Goal: Task Accomplishment & Management: Use online tool/utility

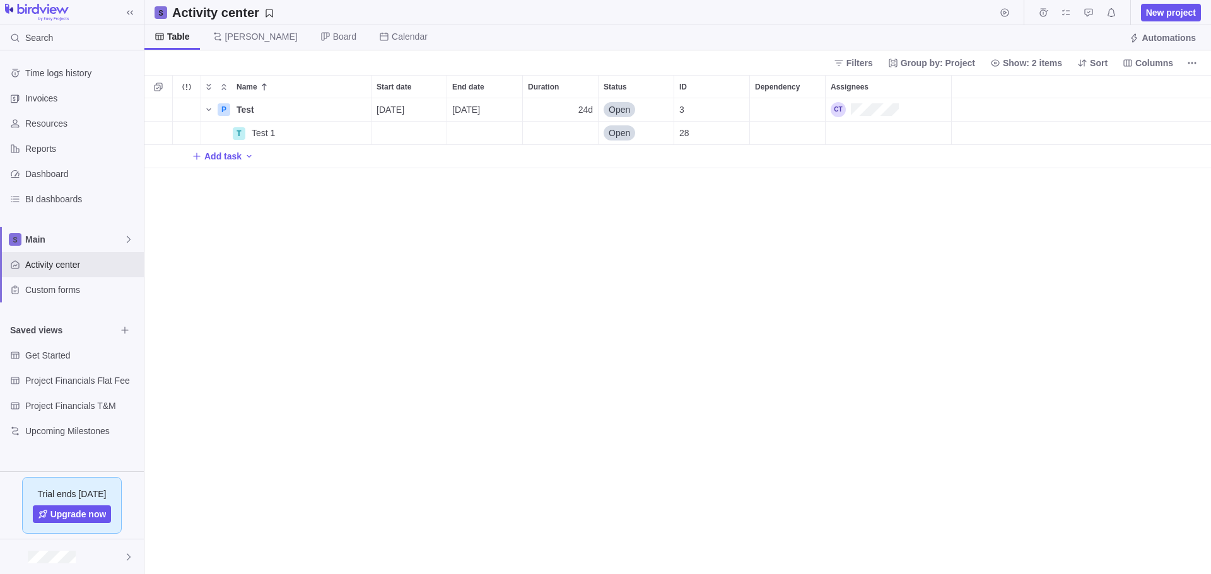
scroll to position [467, 1057]
click at [127, 554] on icon at bounding box center [129, 557] width 10 height 10
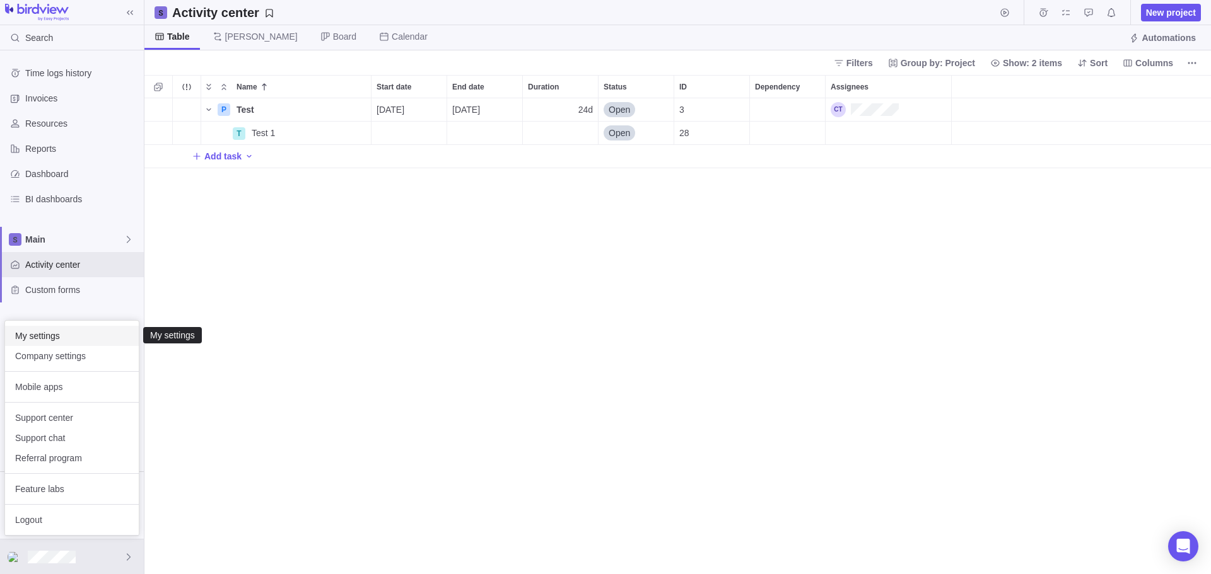
click at [49, 335] on span "My settings" at bounding box center [72, 336] width 114 height 13
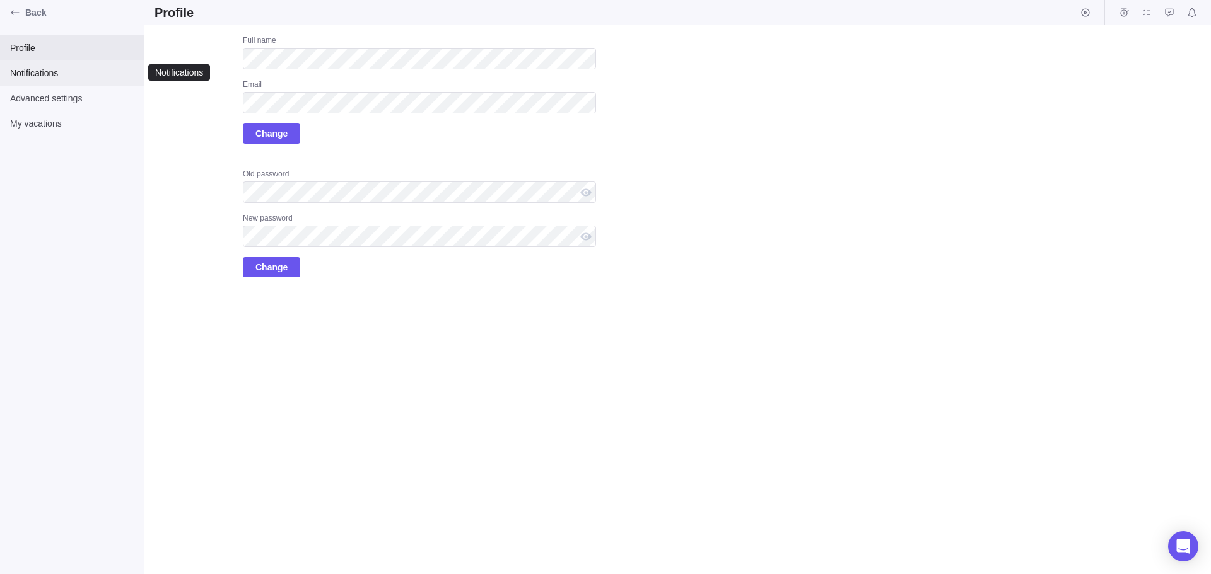
click at [40, 75] on span "Notifications" at bounding box center [72, 73] width 124 height 13
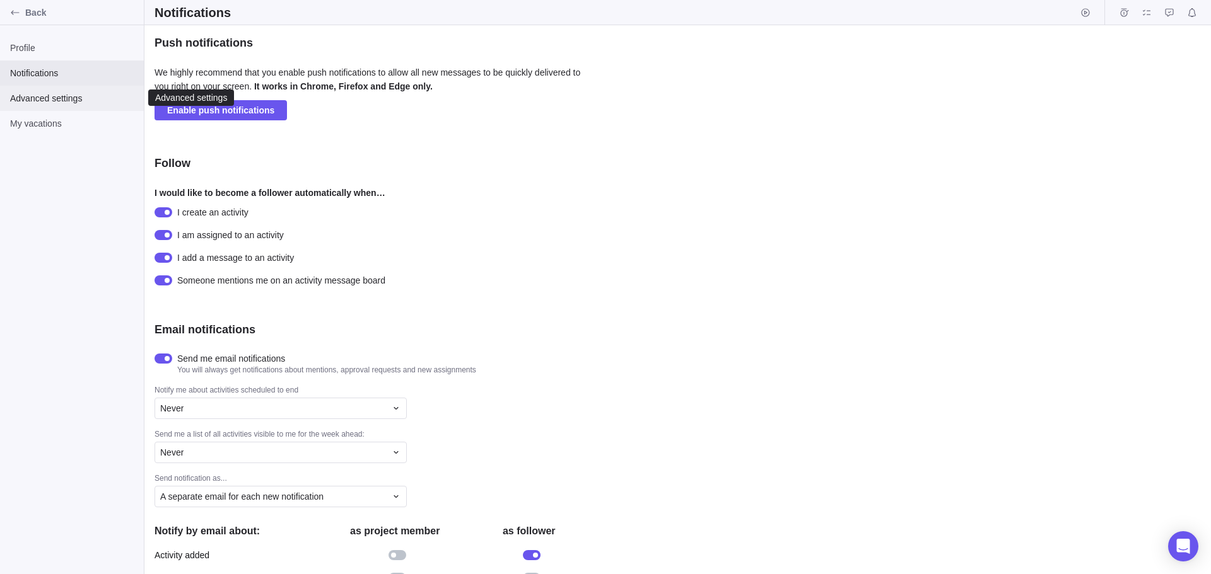
click at [54, 95] on span "Advanced settings" at bounding box center [72, 98] width 124 height 13
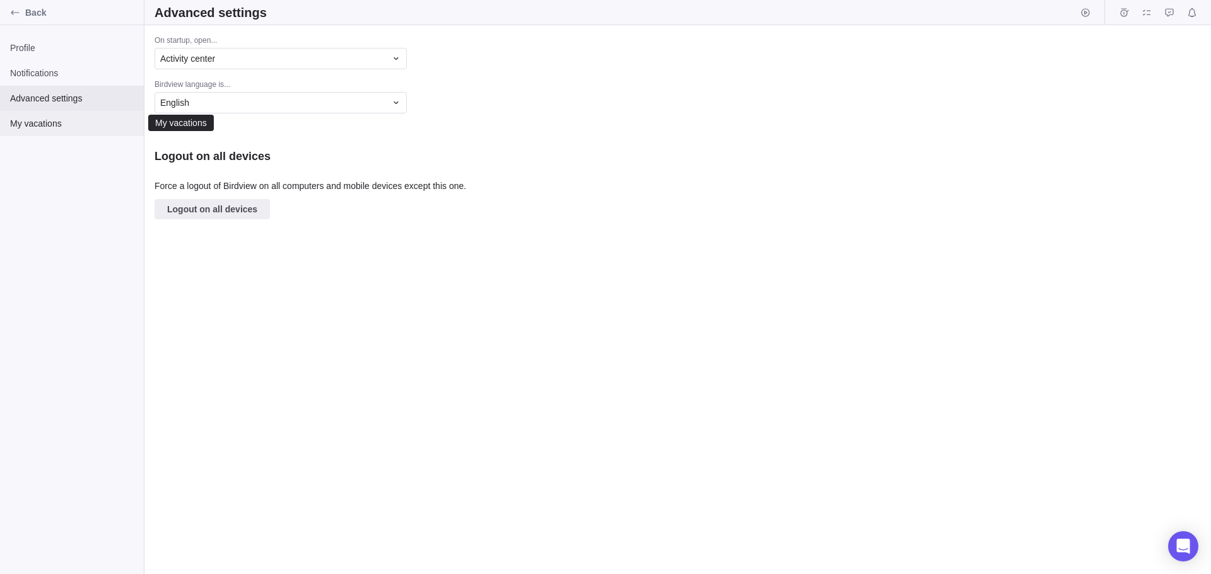
click at [50, 121] on span "My vacations" at bounding box center [72, 123] width 124 height 13
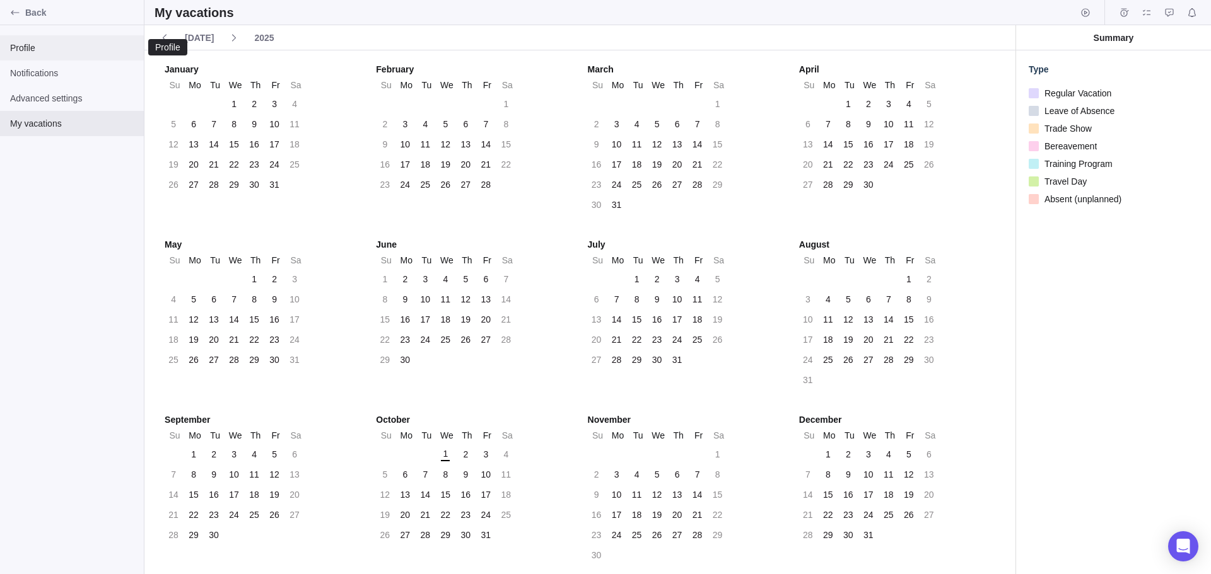
click at [28, 45] on span "Profile" at bounding box center [72, 48] width 124 height 13
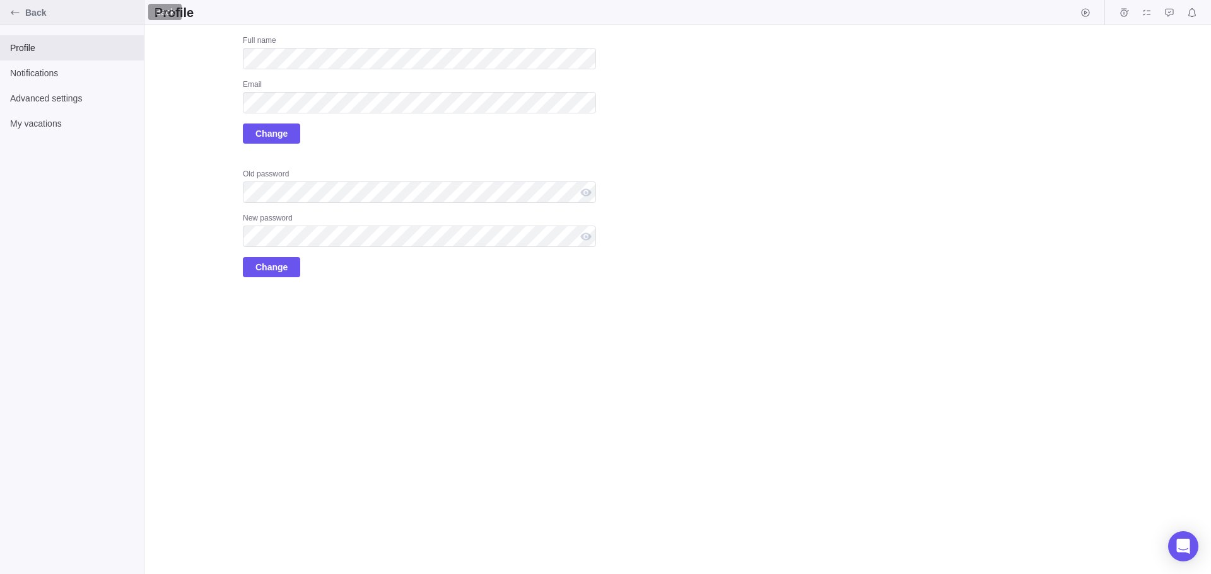
click at [26, 11] on span "Back" at bounding box center [82, 12] width 114 height 13
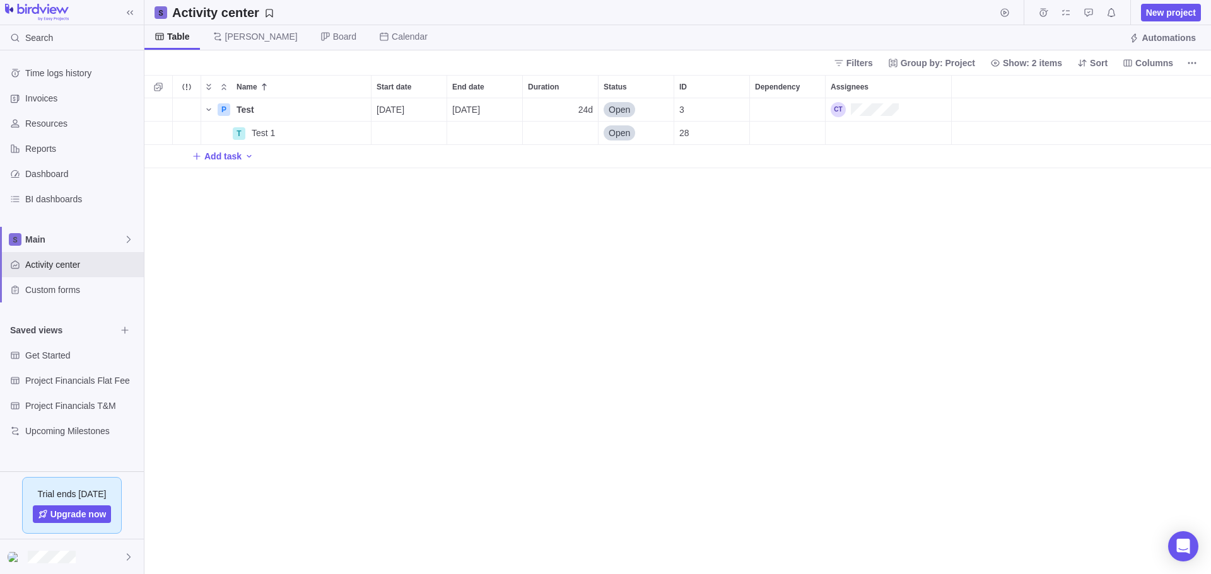
scroll to position [467, 1057]
click at [130, 236] on icon at bounding box center [129, 240] width 10 height 10
click at [50, 201] on div "Time logs history Invoices Resources Reports Dashboard BI dashboards Main Activ…" at bounding box center [72, 260] width 144 height 421
click at [49, 199] on span "BI dashboards" at bounding box center [82, 199] width 114 height 13
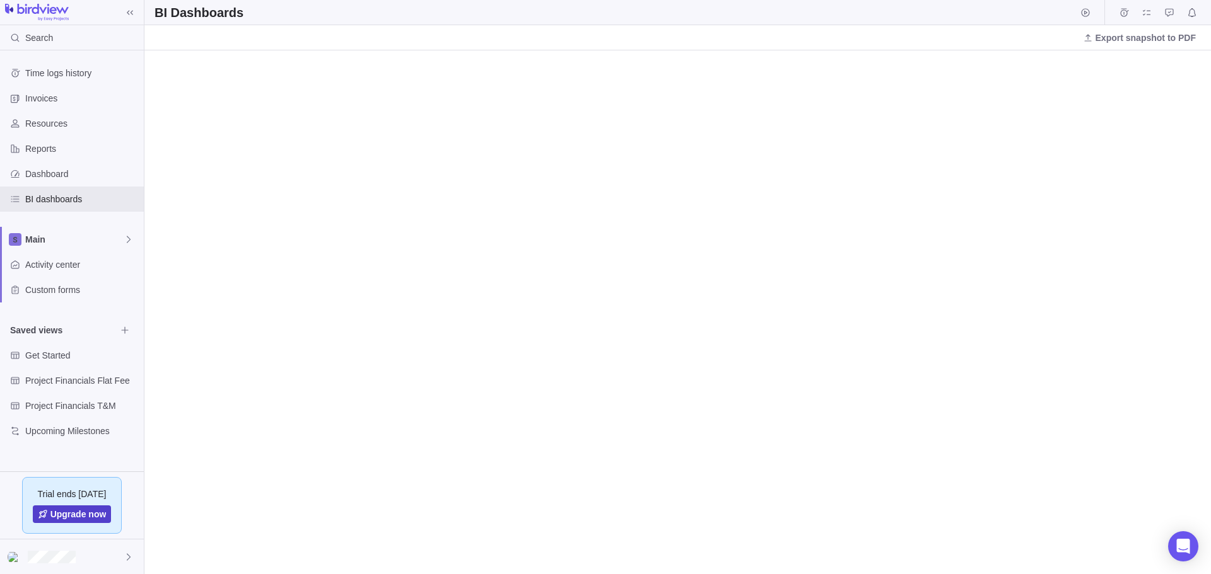
click at [85, 514] on span "Upgrade now" at bounding box center [78, 514] width 56 height 13
click at [57, 264] on span "Activity center" at bounding box center [82, 265] width 114 height 13
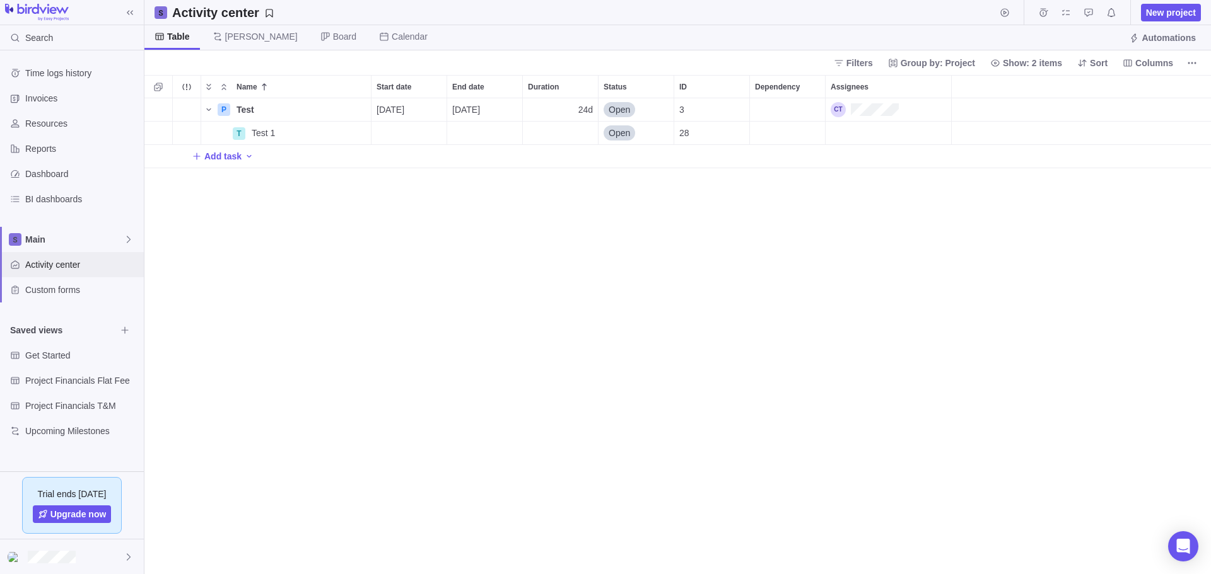
scroll to position [467, 1057]
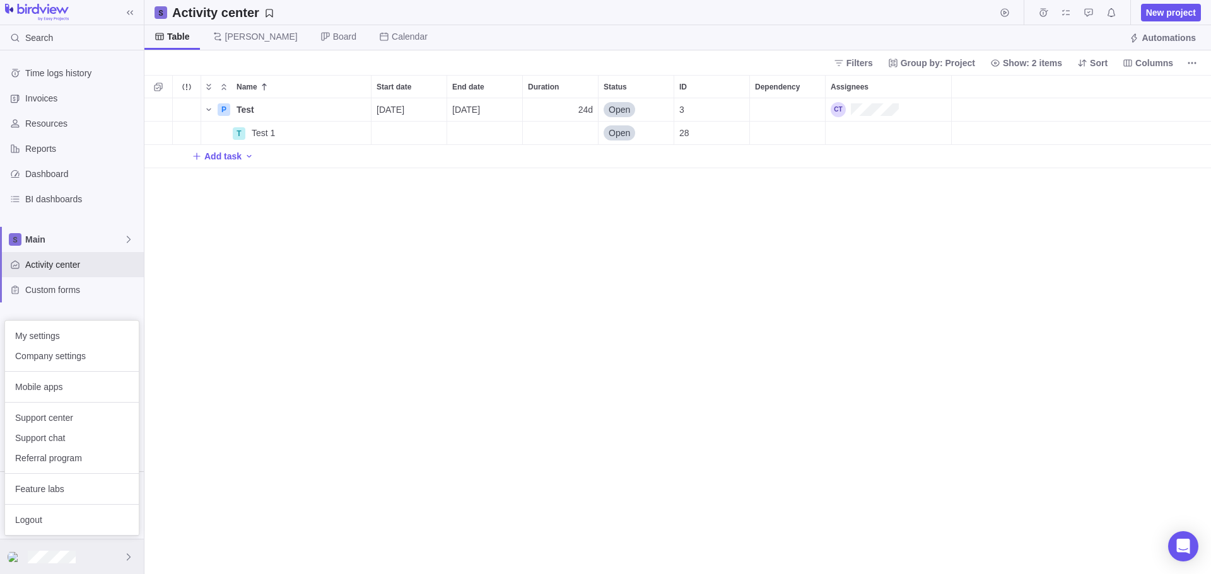
click at [127, 554] on icon at bounding box center [129, 557] width 10 height 10
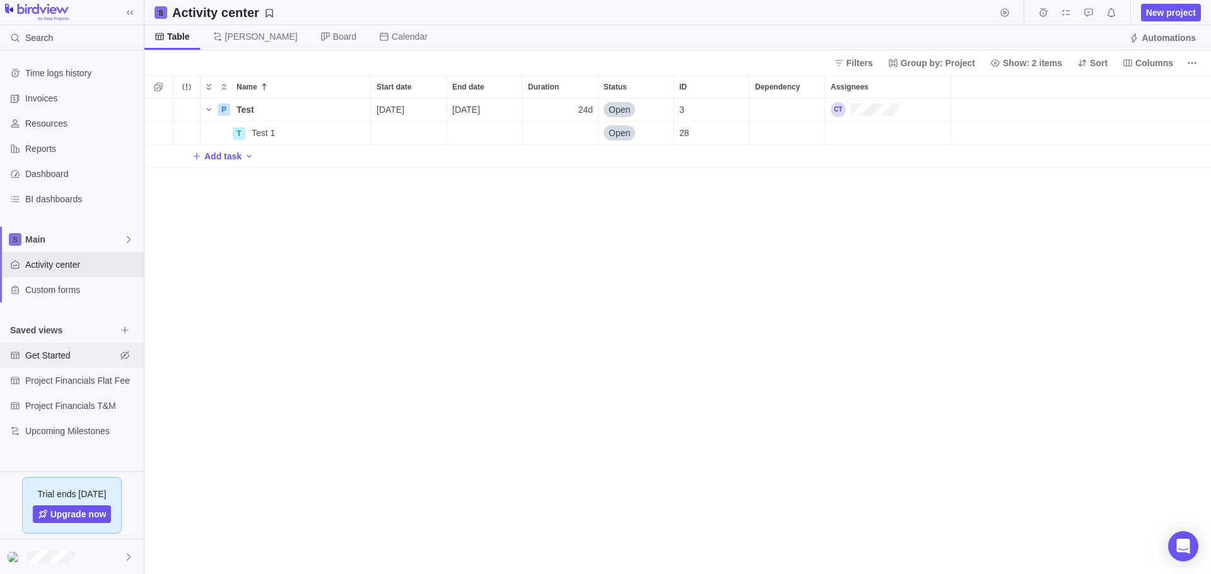
click at [47, 354] on span "Get Started" at bounding box center [70, 355] width 91 height 13
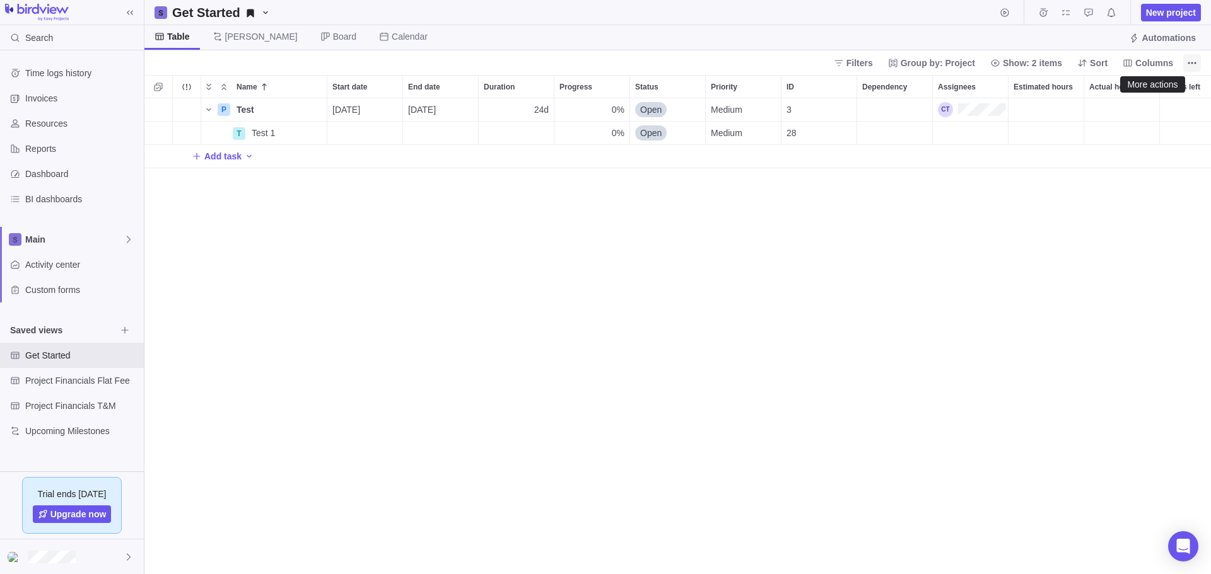
click at [1192, 61] on icon "More actions" at bounding box center [1192, 63] width 10 height 10
click at [266, 343] on body "Search Time logs history Invoices Resources Reports Dashboard BI dashboards Mai…" at bounding box center [605, 287] width 1211 height 574
click at [352, 393] on div "P Test Details [DATE] [DATE] 24d 0% Open Medium 3 T Test 1 Details 0% Open Medi…" at bounding box center [677, 336] width 1066 height 476
click at [185, 86] on icon "More actions" at bounding box center [187, 86] width 10 height 10
drag, startPoint x: 281, startPoint y: 317, endPoint x: 262, endPoint y: 291, distance: 31.5
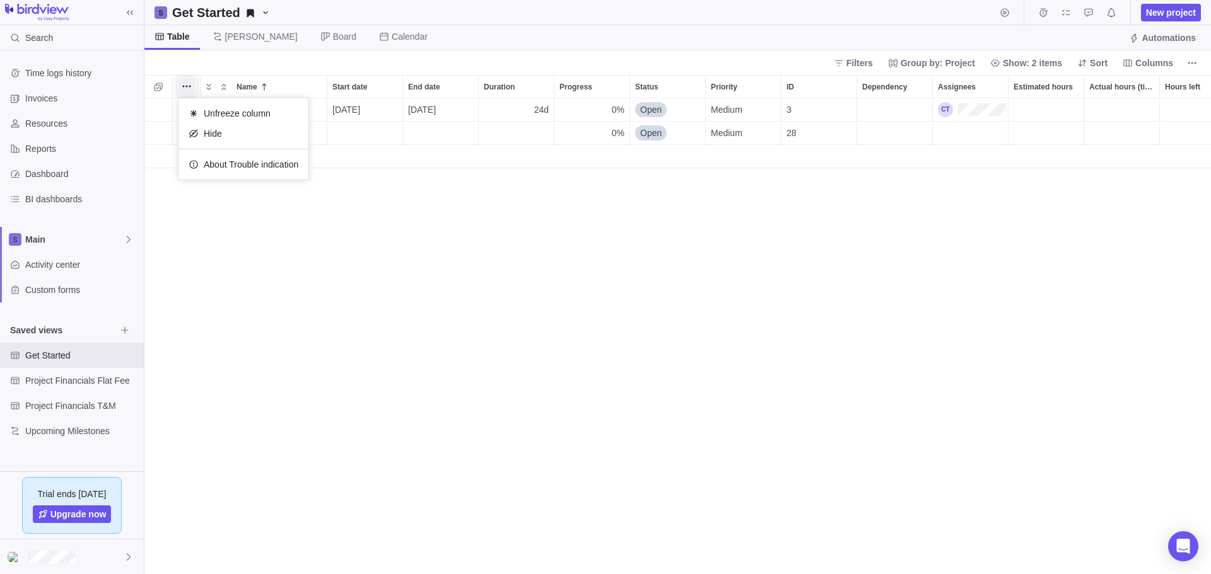
click at [279, 313] on div "Name Start date End date Duration Progress Status Priority ID Dependency Assign…" at bounding box center [677, 324] width 1066 height 499
click at [190, 110] on div "Trouble indication" at bounding box center [187, 109] width 28 height 23
drag, startPoint x: 268, startPoint y: 279, endPoint x: 264, endPoint y: 274, distance: 6.7
click at [268, 279] on div "P Test Details [DATE] [DATE] 24d 0% Open Medium 3 T Test 1 Details 0% Open Medi…" at bounding box center [677, 336] width 1066 height 476
click at [156, 108] on icon "Add activity" at bounding box center [158, 110] width 10 height 10
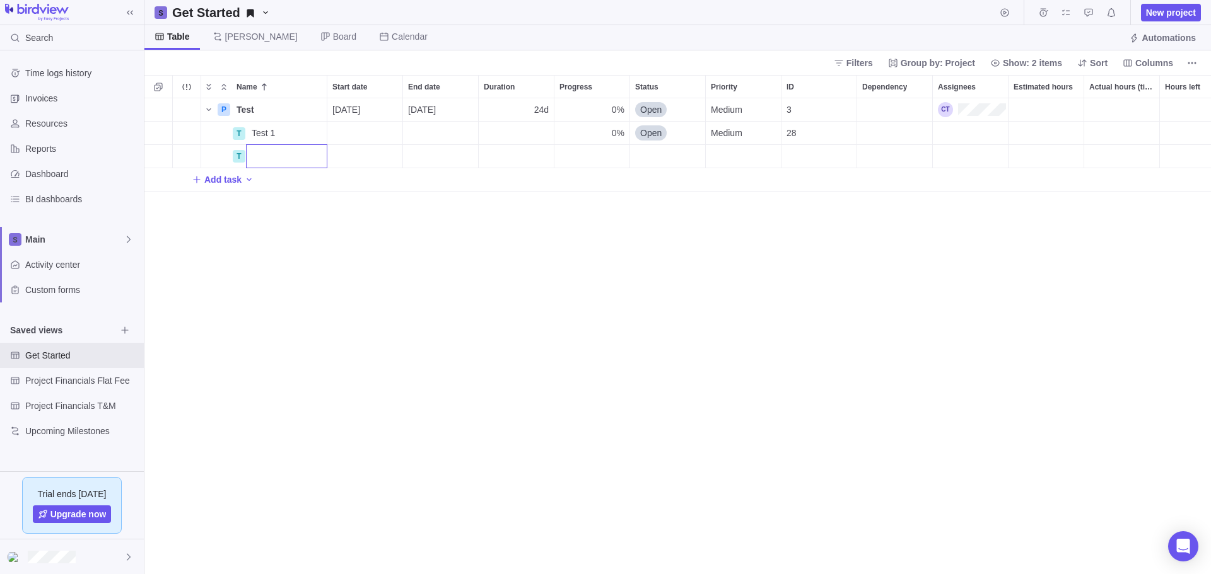
click at [162, 157] on div "P Test Details [DATE] [DATE] 24d 0% Open Medium 3 T Test 1 Details 0% Open Medi…" at bounding box center [677, 336] width 1066 height 476
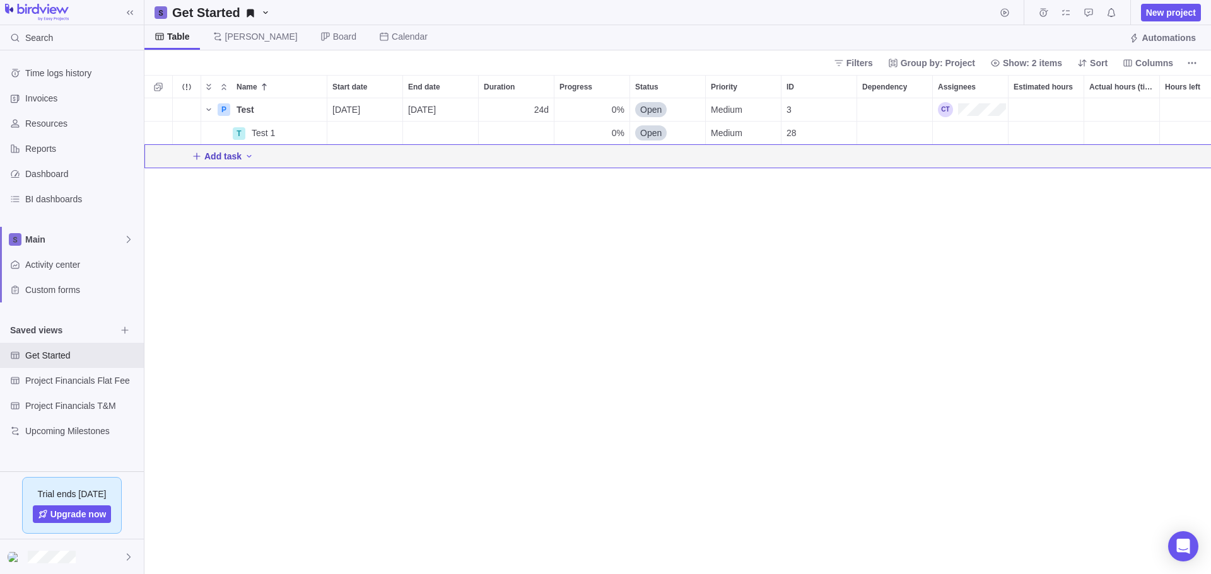
click at [219, 159] on span "Add task" at bounding box center [222, 156] width 37 height 13
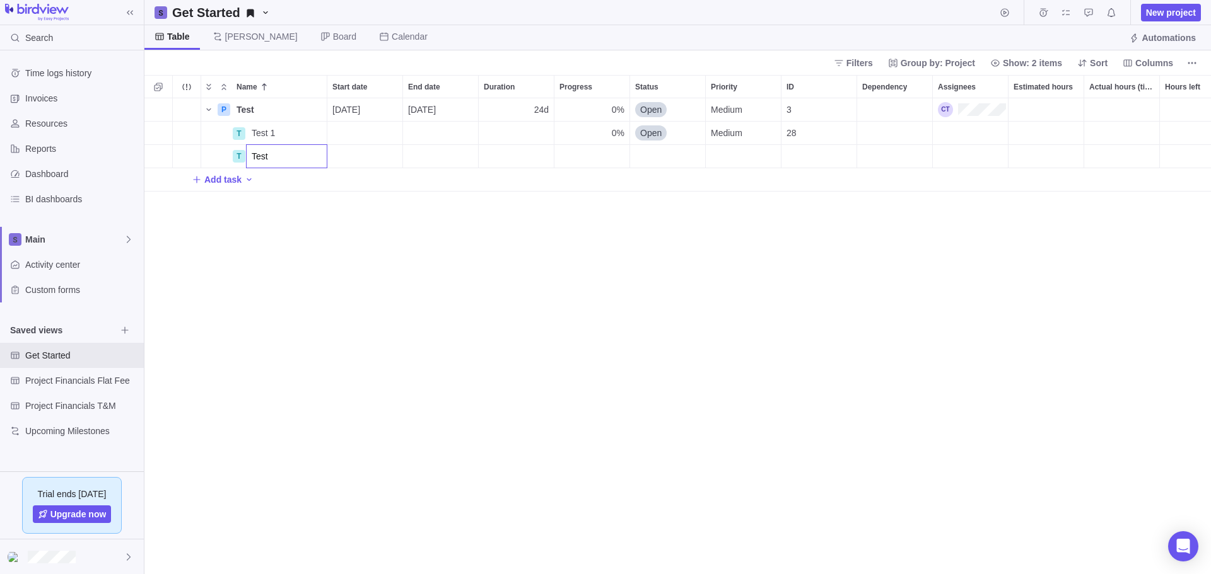
type input "Test 2"
type input "Test 3"
click at [451, 178] on div "P Test Details [DATE] [DATE] 24d 0% Open Medium 3 T Test 1 Details 0% Open Medi…" at bounding box center [677, 336] width 1066 height 476
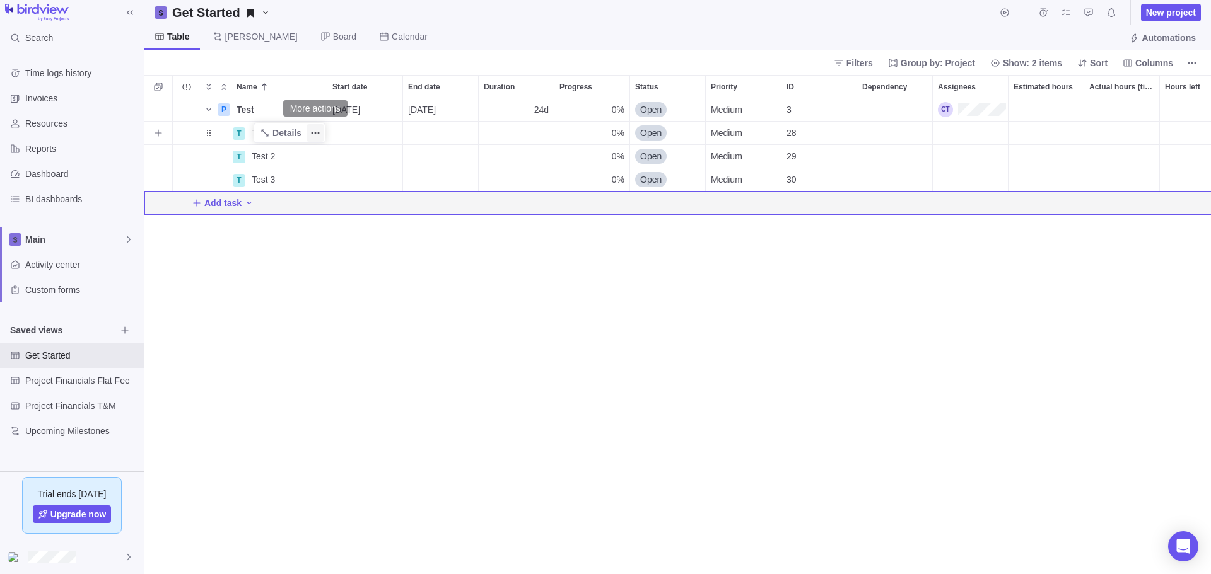
click at [313, 131] on icon "More actions" at bounding box center [315, 133] width 10 height 10
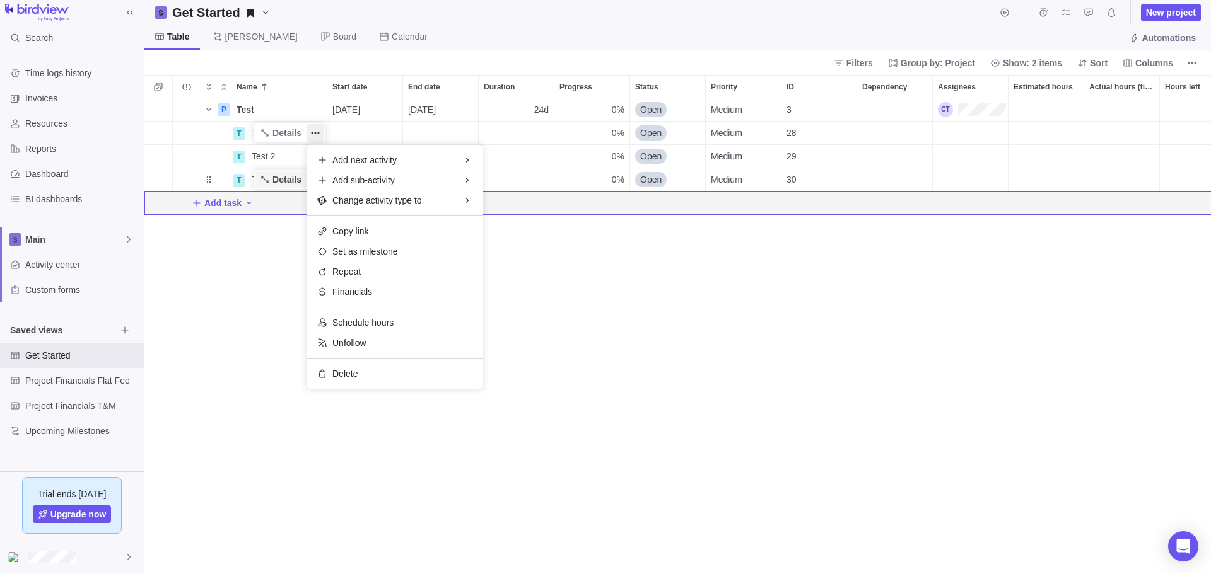
drag, startPoint x: 240, startPoint y: 132, endPoint x: 293, endPoint y: 171, distance: 66.0
click at [289, 168] on div "P Test Details [DATE] [DATE] 24d 0% Open Medium 3 T Test 1 Details 0% Open Medi…" at bounding box center [677, 336] width 1066 height 476
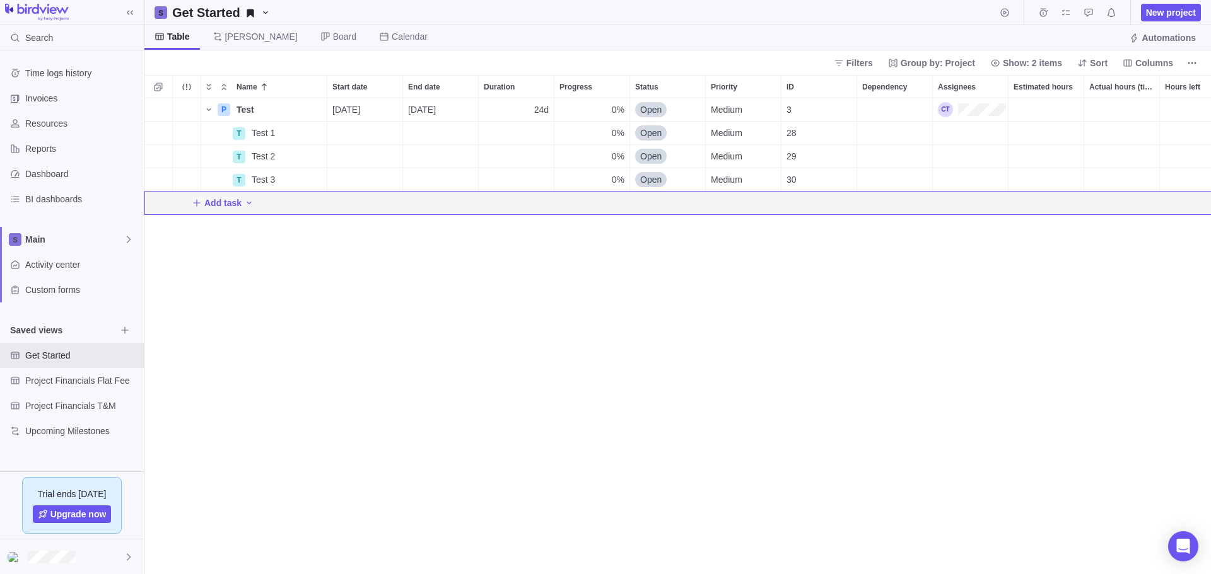
click at [354, 272] on div "P Test Details [DATE] [DATE] 24d 0% Open Medium 3 T Test 1 Details 0% Open Medi…" at bounding box center [677, 336] width 1066 height 476
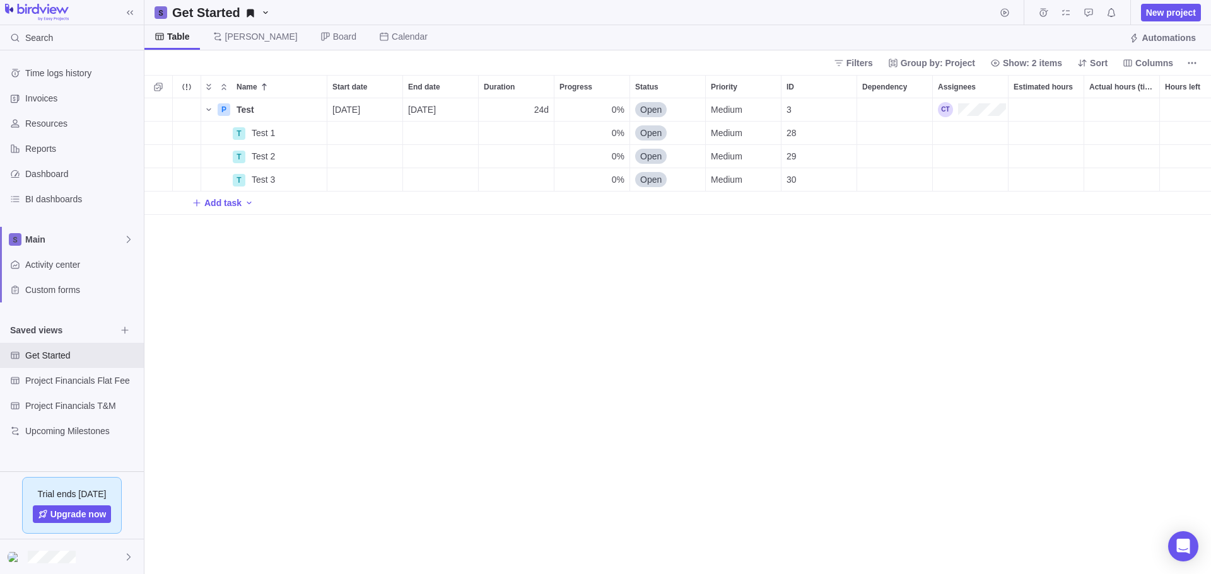
click at [301, 296] on div "P Test Details [DATE] [DATE] 24d 0% Open Medium 3 T Test 1 Details 0% Open Medi…" at bounding box center [677, 336] width 1066 height 476
click at [218, 202] on span "Add task" at bounding box center [222, 203] width 37 height 13
type input "Test 4"
click at [1156, 63] on body "Search Time logs history Invoices Resources Reports Dashboard BI dashboards Mai…" at bounding box center [605, 287] width 1211 height 574
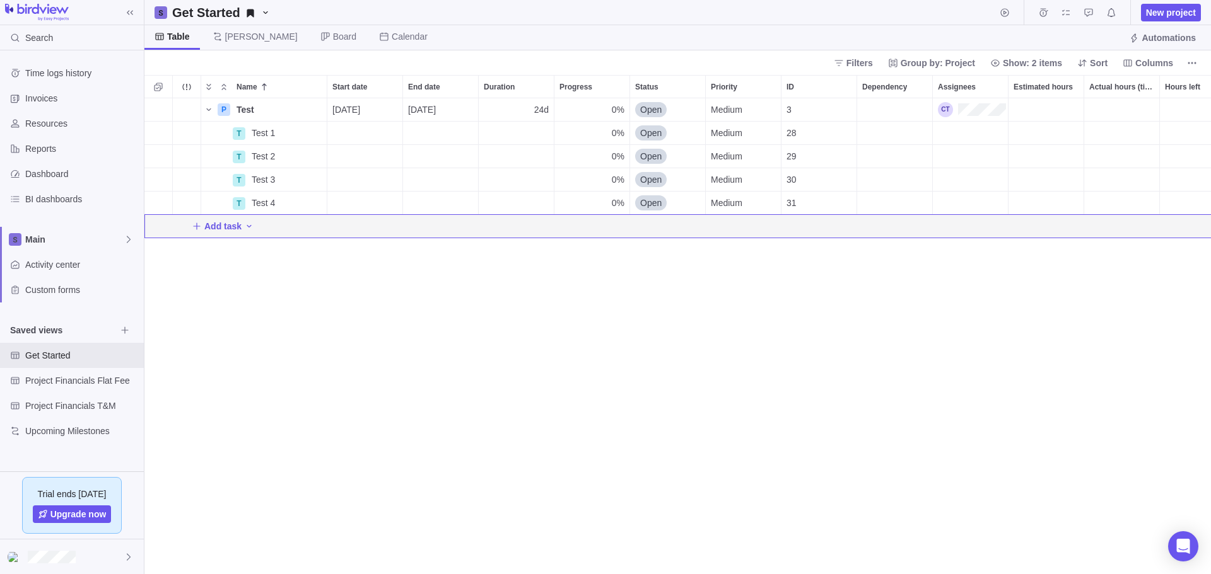
click at [1156, 63] on span "Columns" at bounding box center [1154, 63] width 38 height 13
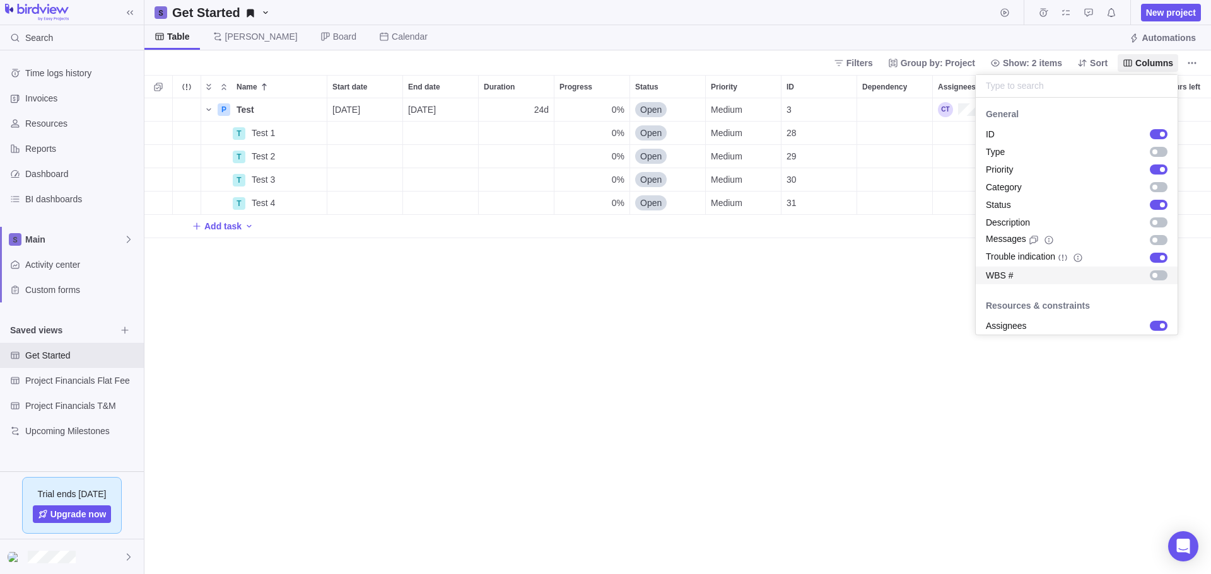
click at [1153, 276] on div "grid" at bounding box center [1159, 276] width 18 height 10
click at [1006, 380] on body "Search Time logs history Invoices Resources Reports Dashboard BI dashboards Mai…" at bounding box center [605, 287] width 1211 height 574
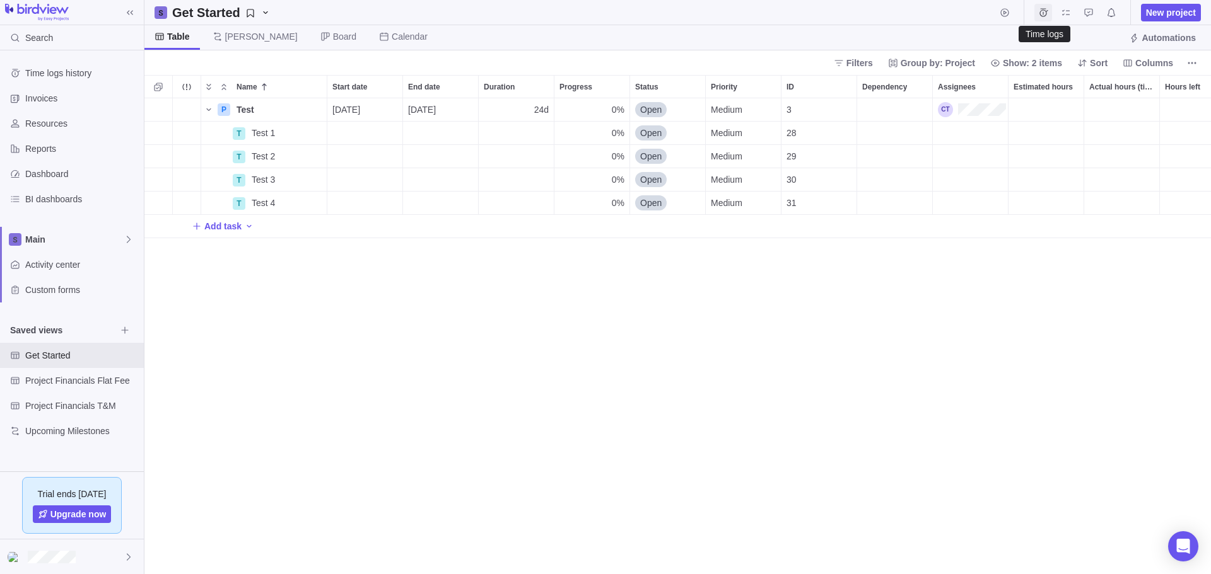
click at [1042, 9] on icon "Time logs" at bounding box center [1043, 12] width 8 height 8
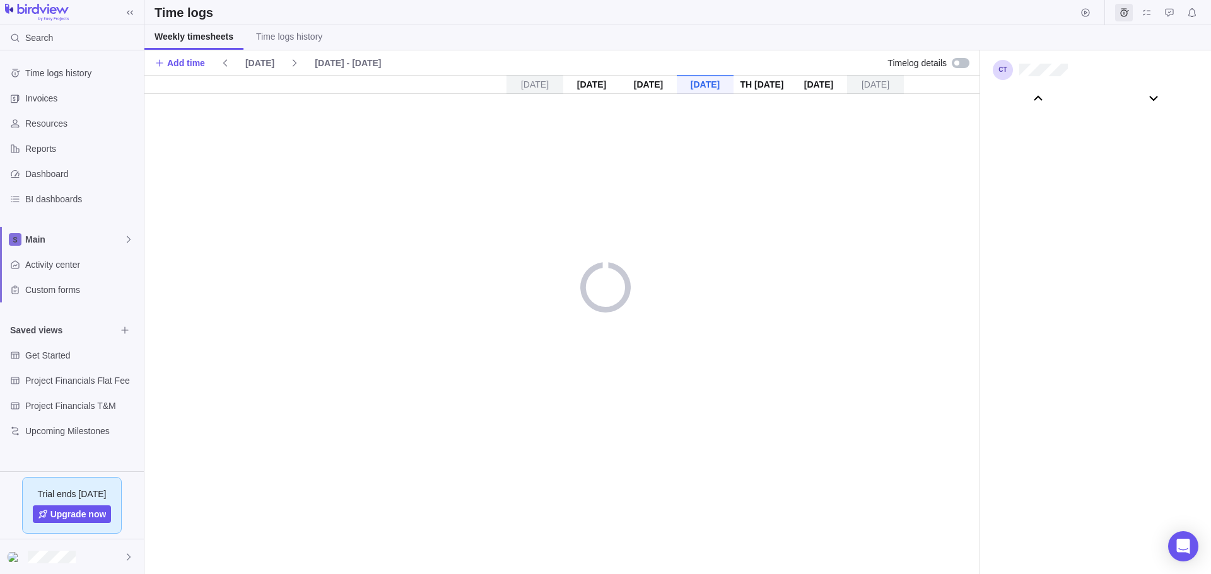
scroll to position [70284, 0]
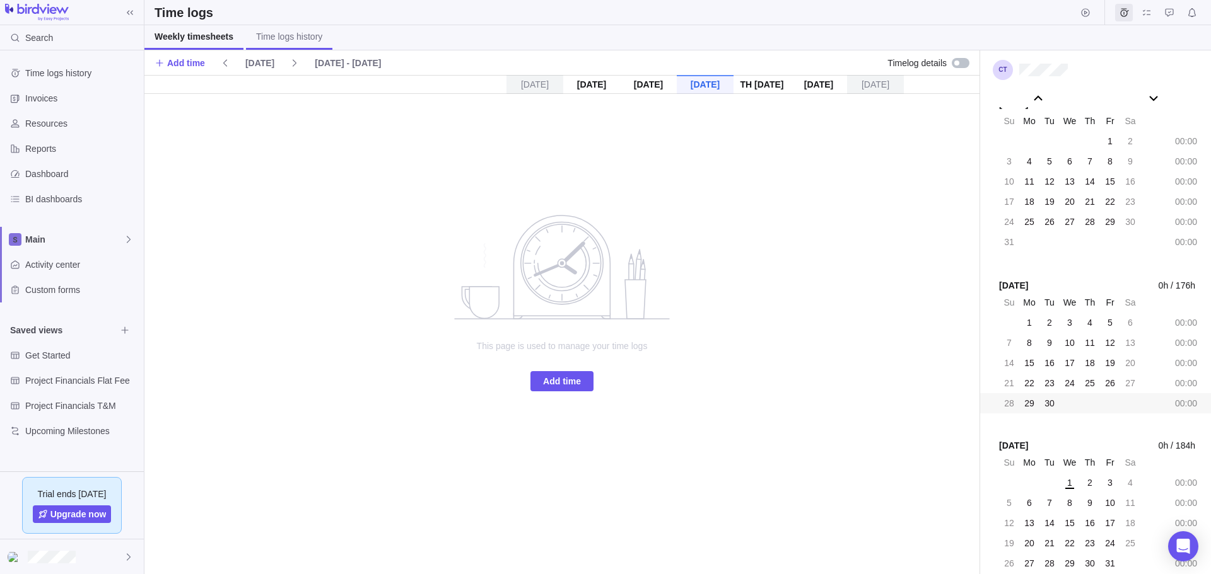
click at [286, 37] on span "Time logs history" at bounding box center [289, 36] width 66 height 13
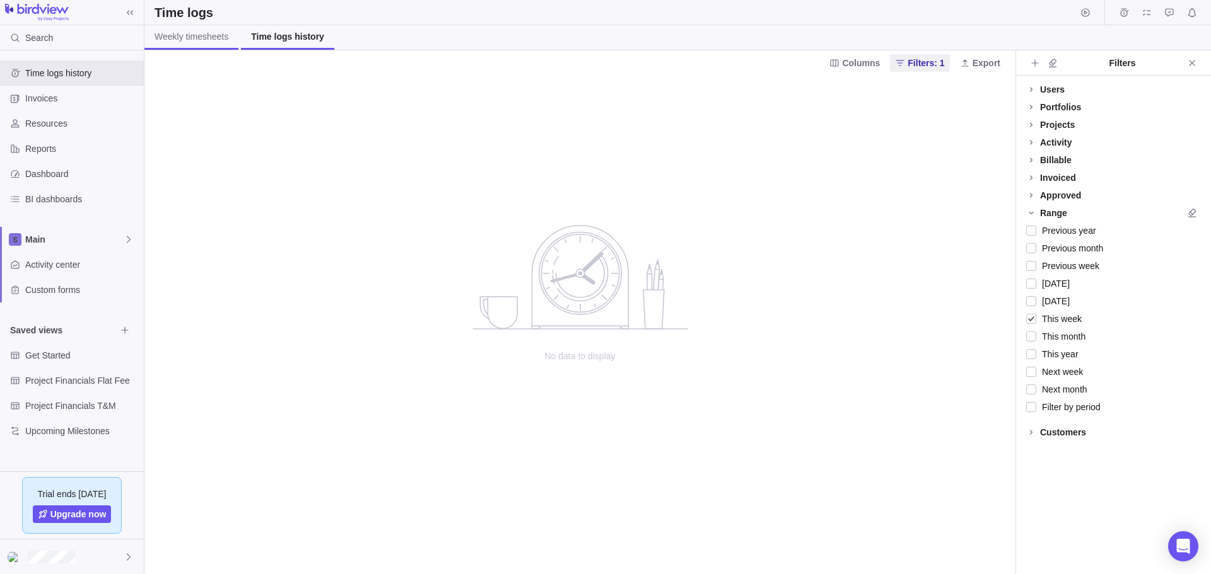
click at [185, 37] on span "Weekly timesheets" at bounding box center [191, 36] width 74 height 13
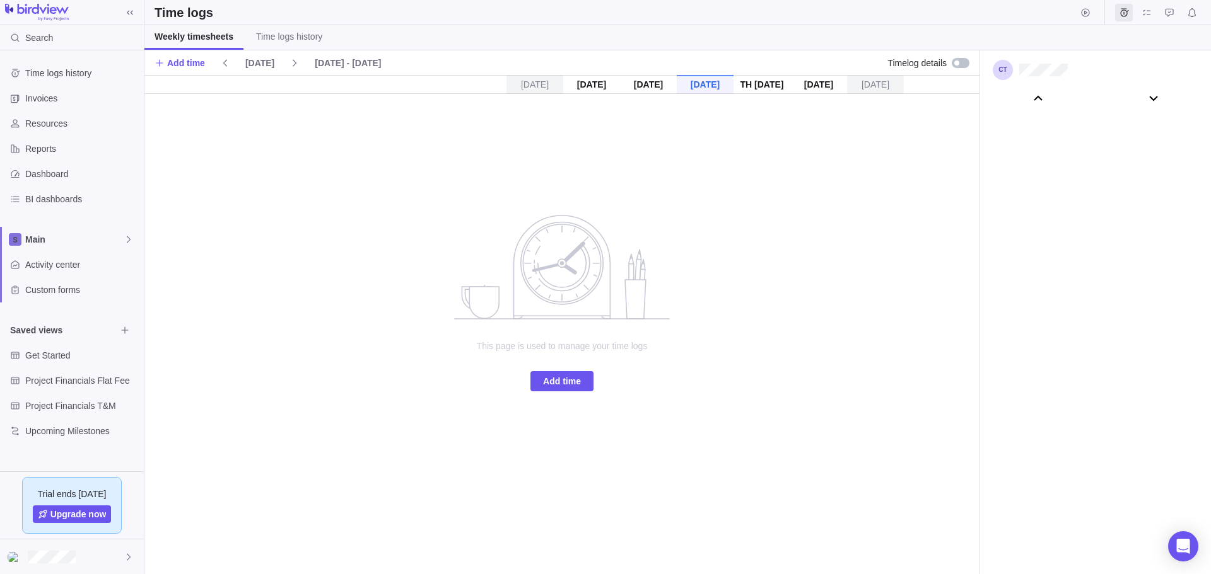
scroll to position [70284, 0]
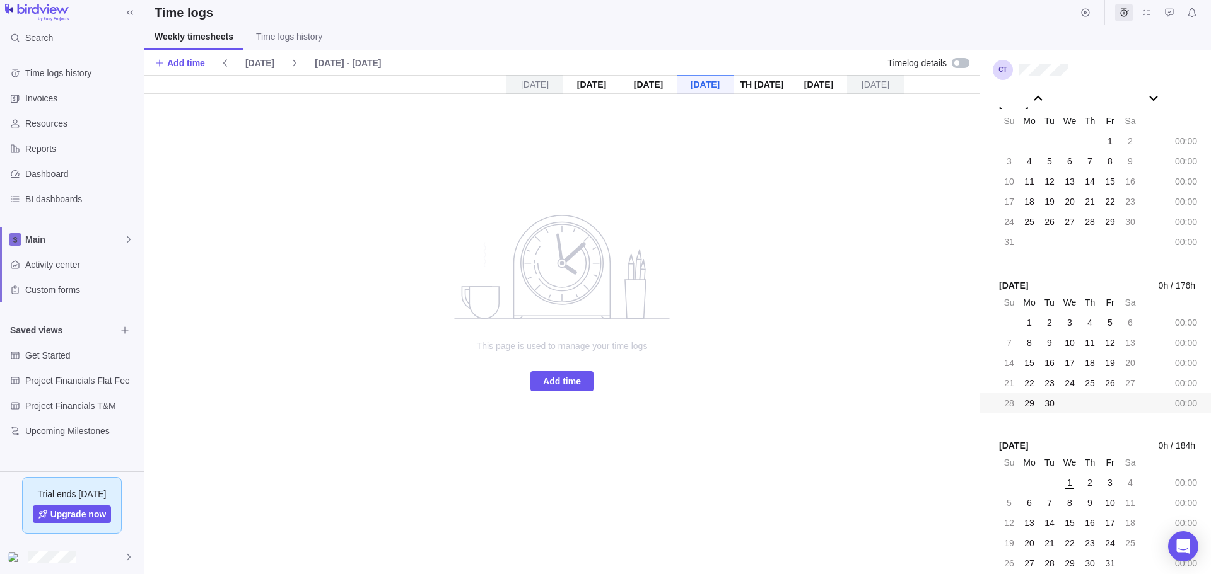
click at [48, 8] on img at bounding box center [37, 13] width 64 height 18
click at [47, 11] on img at bounding box center [37, 13] width 64 height 18
click at [301, 223] on div "[DATE] [DATE] [DATE] [DATE] [DATE] [DATE] [DATE] This page is used to manage yo…" at bounding box center [561, 324] width 835 height 499
click at [131, 558] on icon at bounding box center [129, 557] width 10 height 10
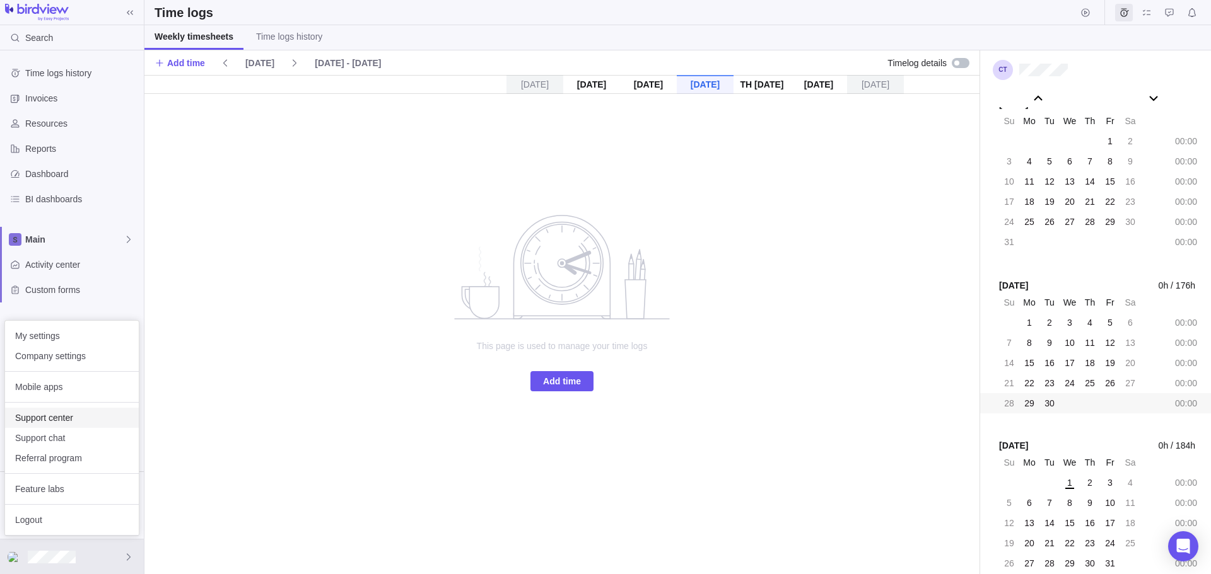
click at [62, 416] on span "Support center" at bounding box center [72, 418] width 114 height 13
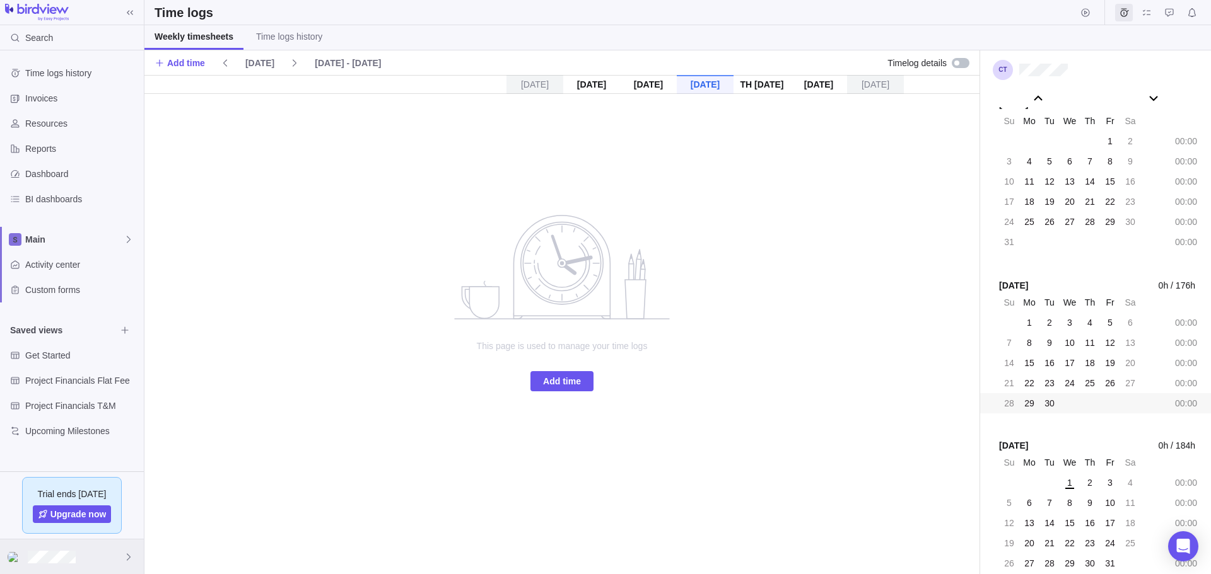
click at [127, 556] on icon at bounding box center [129, 557] width 10 height 10
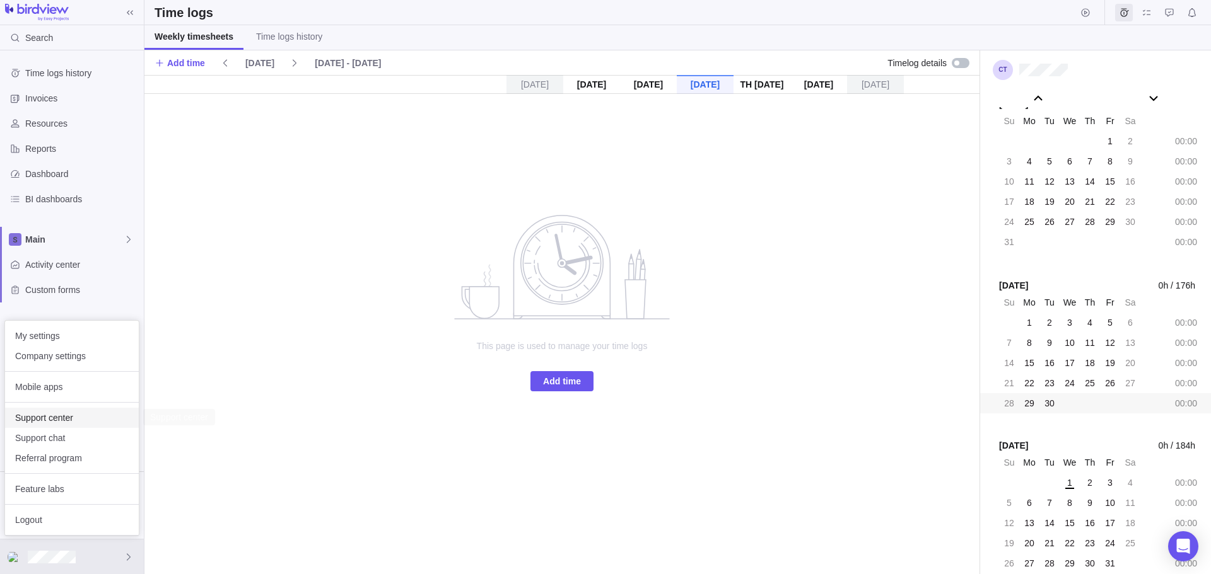
click at [49, 418] on span "Support center" at bounding box center [72, 418] width 114 height 13
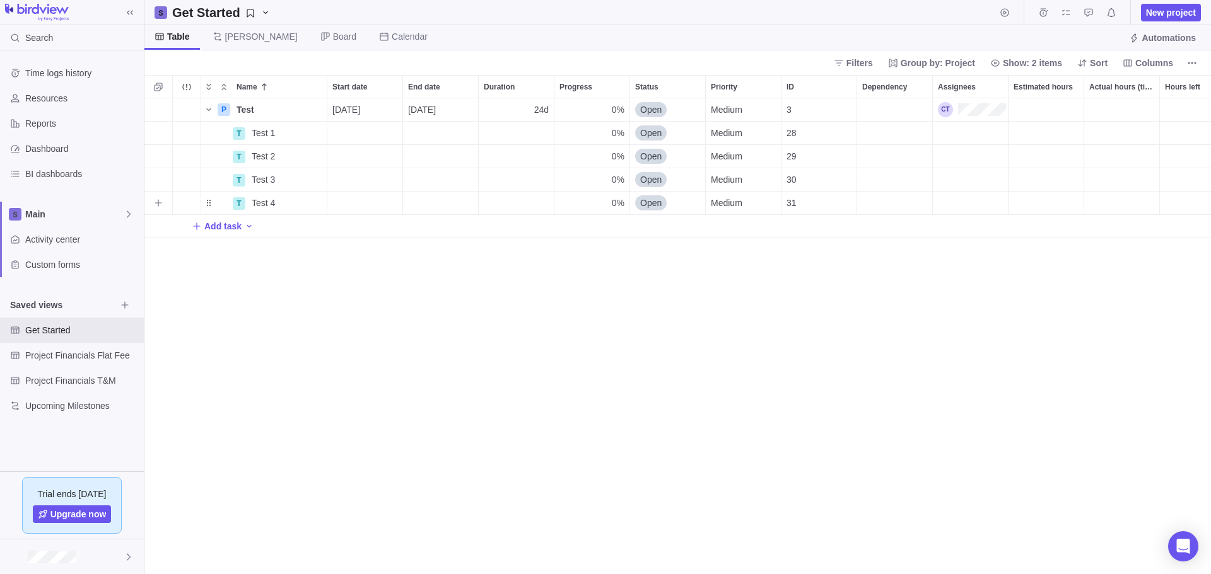
scroll to position [467, 1057]
click at [227, 378] on div "P Test Details 09/30/2025 10/31/2025 24d 0% Open Medium 3 T Test 1 Details 0% O…" at bounding box center [677, 336] width 1066 height 476
click at [126, 554] on icon at bounding box center [129, 557] width 10 height 10
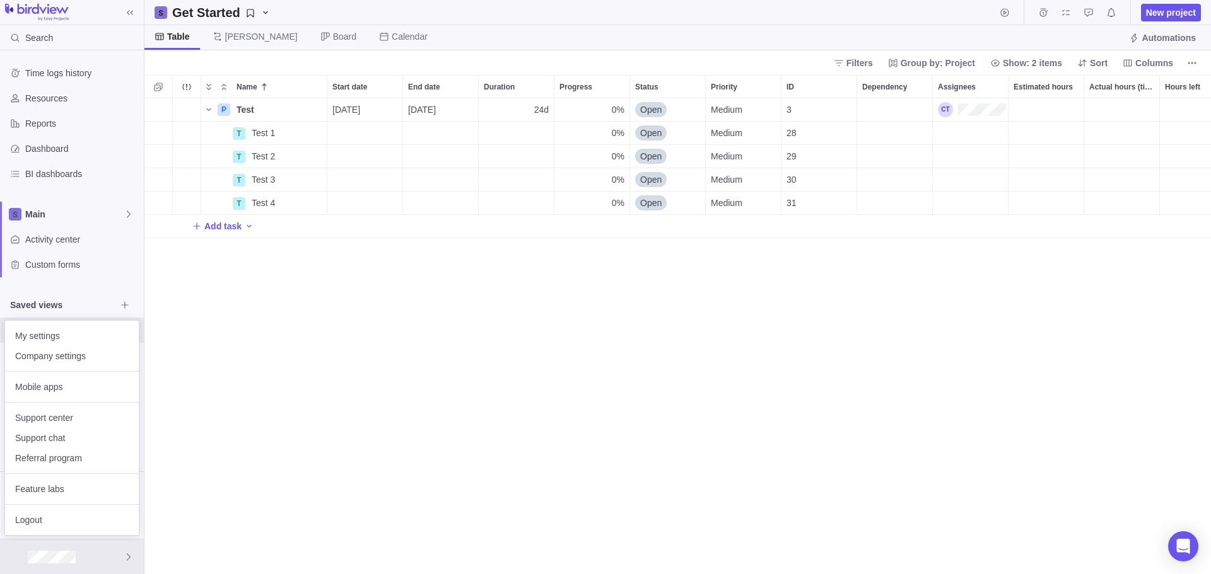
click at [250, 321] on body "Search Time logs history Resources Reports Dashboard BI dashboards Main Activit…" at bounding box center [605, 287] width 1211 height 574
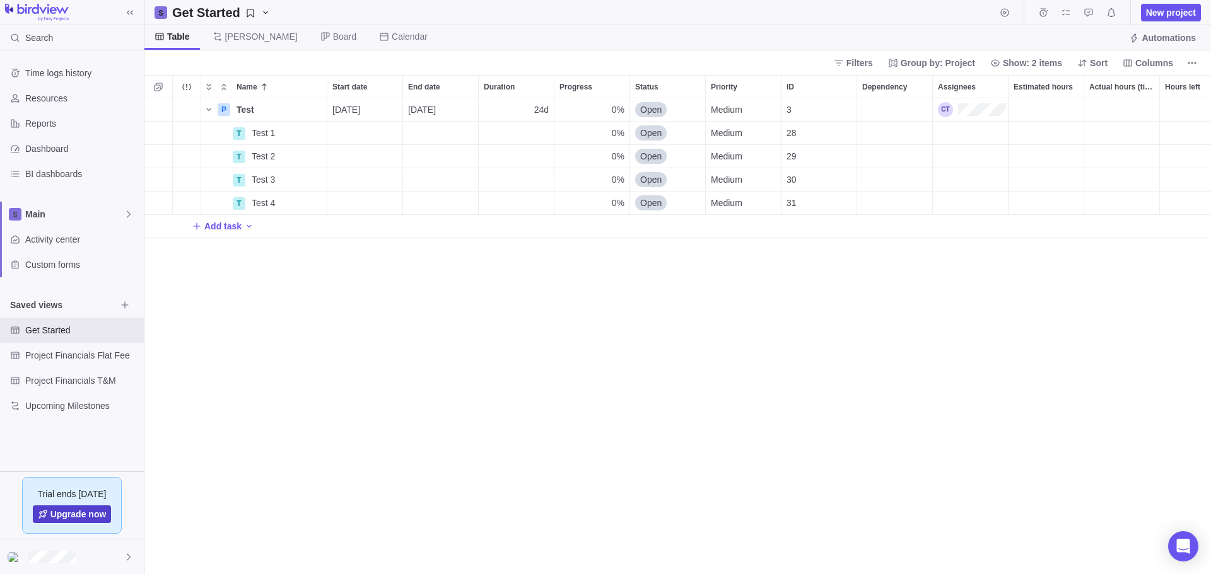
click at [67, 512] on span "Upgrade now" at bounding box center [78, 514] width 56 height 13
click at [437, 343] on div "P Test Details 09/30/2025 10/31/2025 24d 0% Open Medium 3 T Test 1 Details 0% O…" at bounding box center [677, 336] width 1066 height 476
click at [317, 417] on div "P Test Details 09/30/2025 10/31/2025 24d 0% Open Medium 3 T Test 1 Details 0% O…" at bounding box center [677, 336] width 1066 height 476
click at [296, 376] on div "P Test Details 09/30/2025 10/31/2025 24d 0% Open Medium 3 T Test 1 Details 0% O…" at bounding box center [677, 336] width 1066 height 476
click at [900, 86] on span "Dependency" at bounding box center [884, 87] width 45 height 13
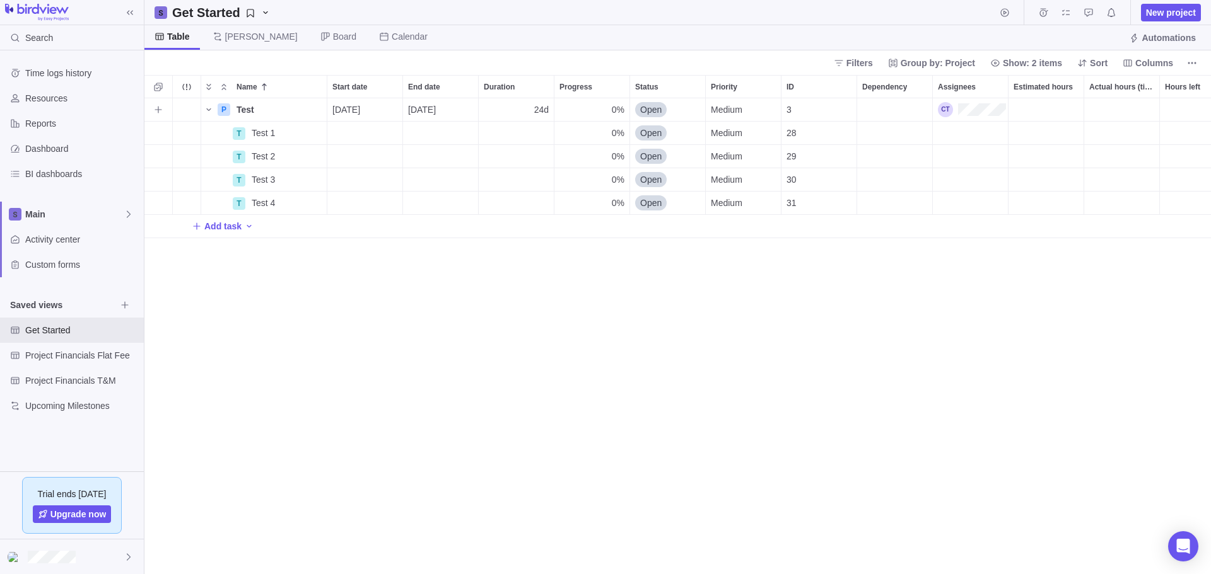
click at [901, 108] on div "Dependency" at bounding box center [894, 109] width 75 height 23
click at [890, 131] on div "Dependency" at bounding box center [894, 133] width 75 height 23
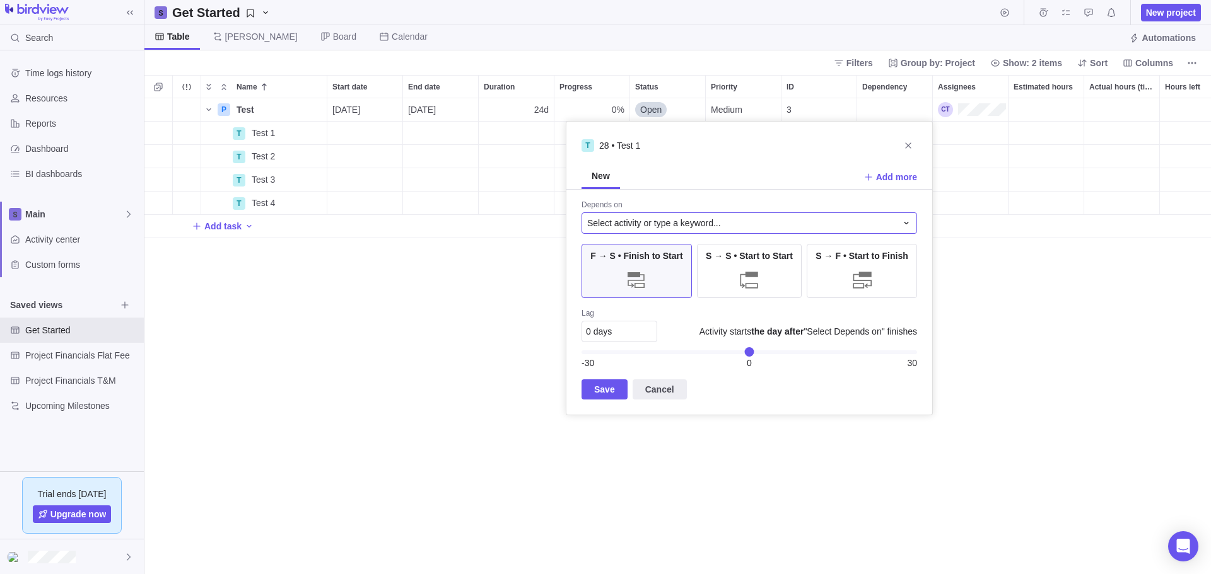
click at [689, 220] on span "Select activity or type a keyword..." at bounding box center [654, 223] width 134 height 13
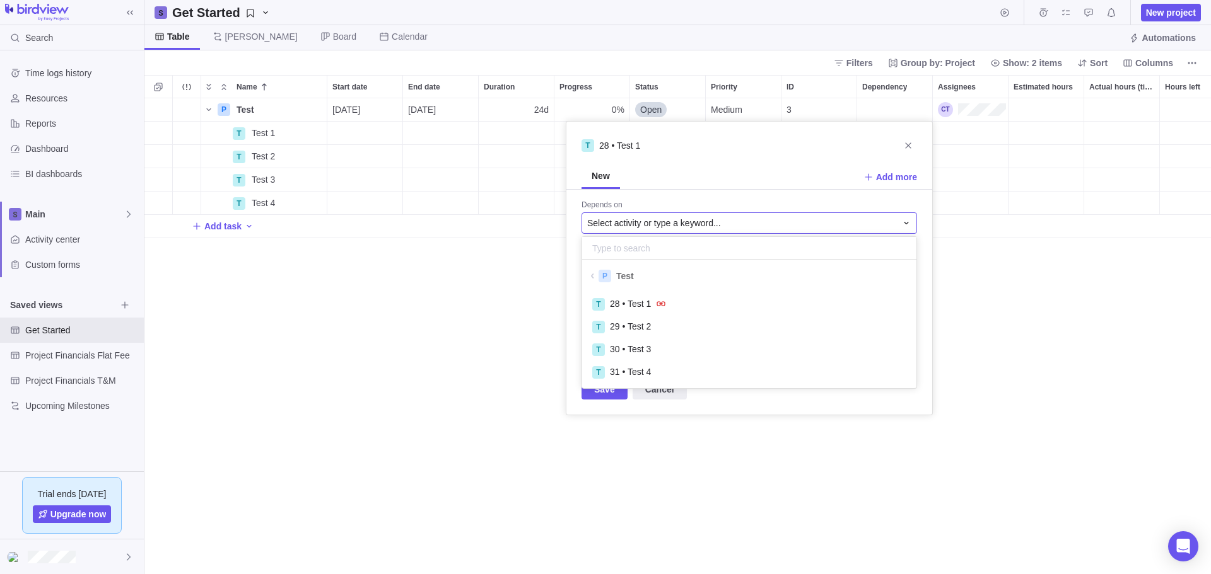
scroll to position [91, 325]
click at [1057, 412] on div "P Test Details 09/30/2025 10/31/2025 24d 0% Open Medium 3 T Test 1 Details 0% O…" at bounding box center [677, 336] width 1066 height 476
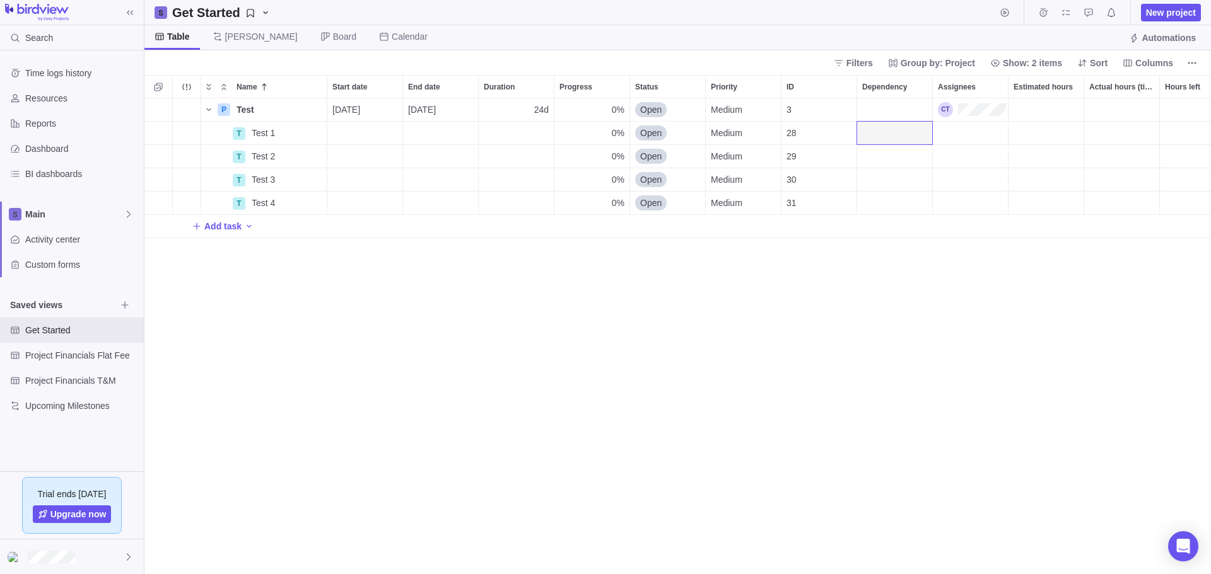
click at [594, 365] on div "P Test Details 09/30/2025 10/31/2025 24d 0% Open Medium 3 T Test 1 Details 0% O…" at bounding box center [677, 336] width 1066 height 476
click at [885, 140] on div "Dependency" at bounding box center [894, 133] width 75 height 23
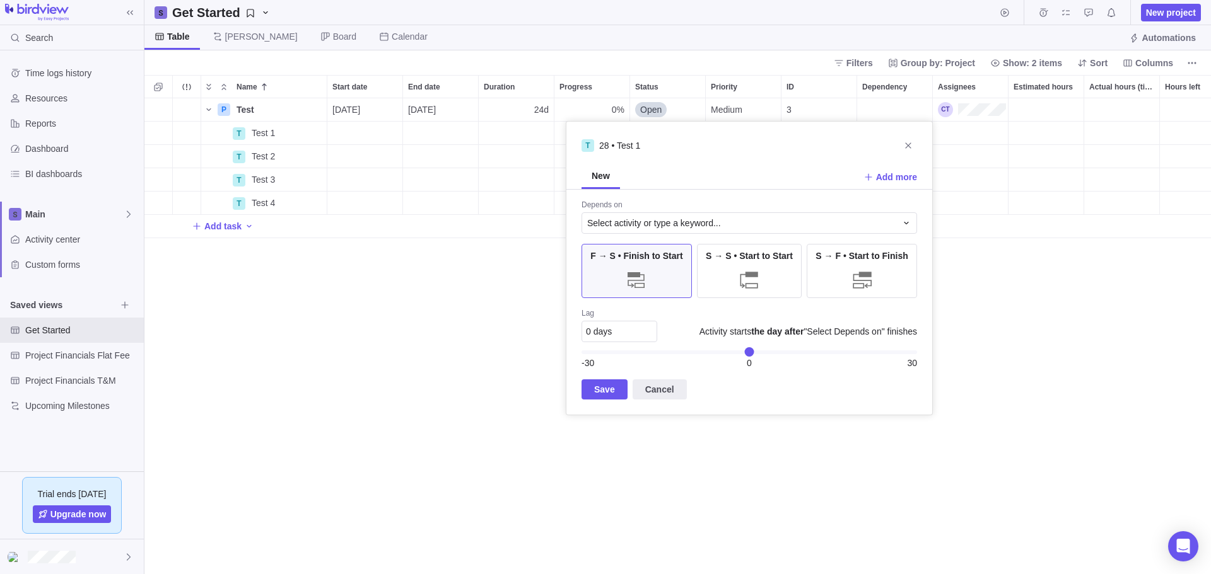
click at [1020, 306] on div "P Test Details 09/30/2025 10/31/2025 24d 0% Open Medium 3 T Test 1 Details 0% O…" at bounding box center [677, 336] width 1066 height 476
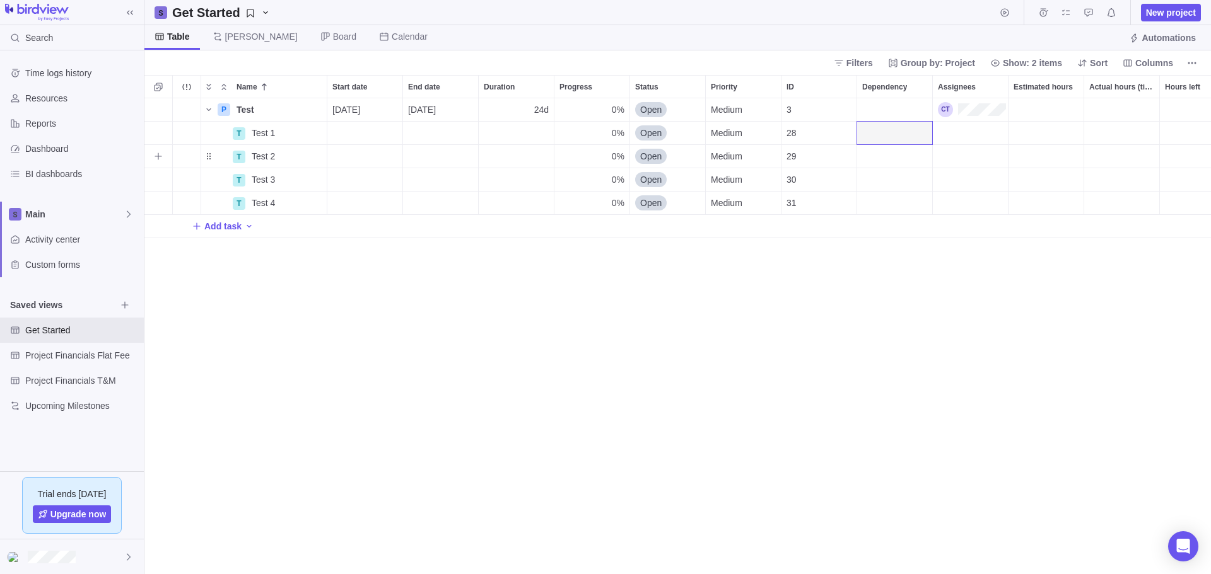
click at [873, 153] on div "Dependency" at bounding box center [894, 156] width 75 height 23
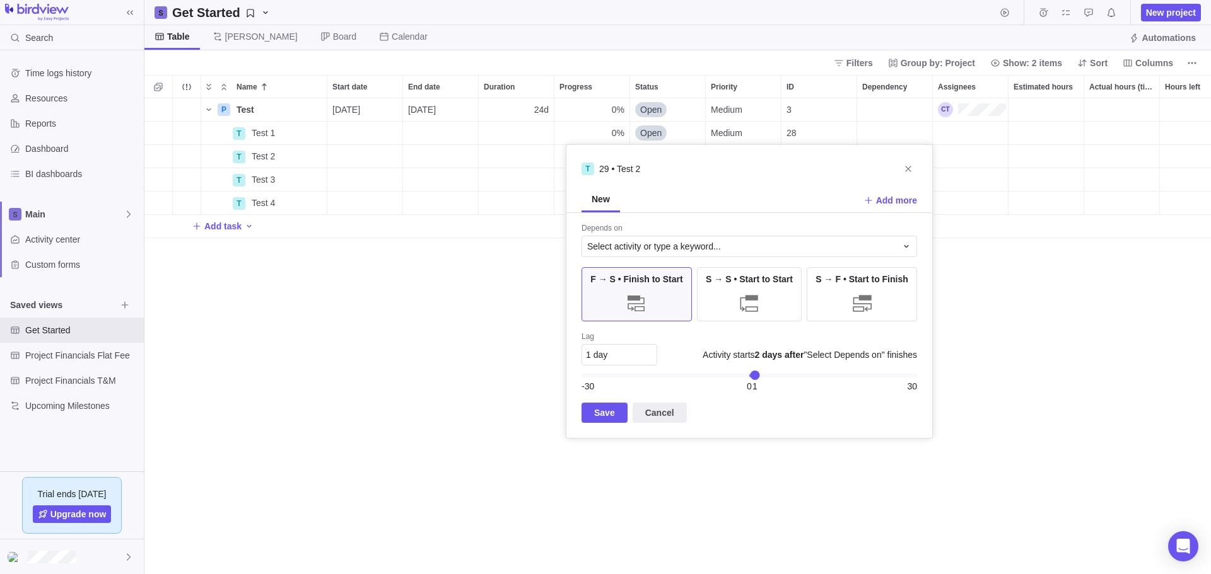
click at [755, 375] on div "1" at bounding box center [754, 375] width 9 height 9
click at [598, 414] on span "Save" at bounding box center [604, 412] width 21 height 15
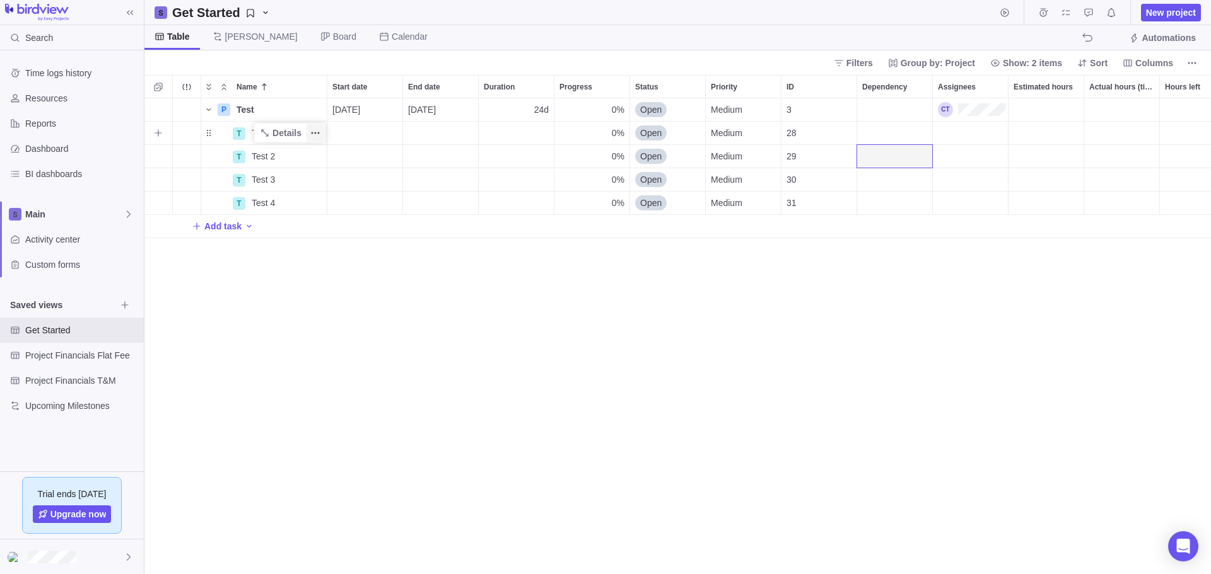
click at [313, 132] on icon "More actions" at bounding box center [315, 133] width 10 height 10
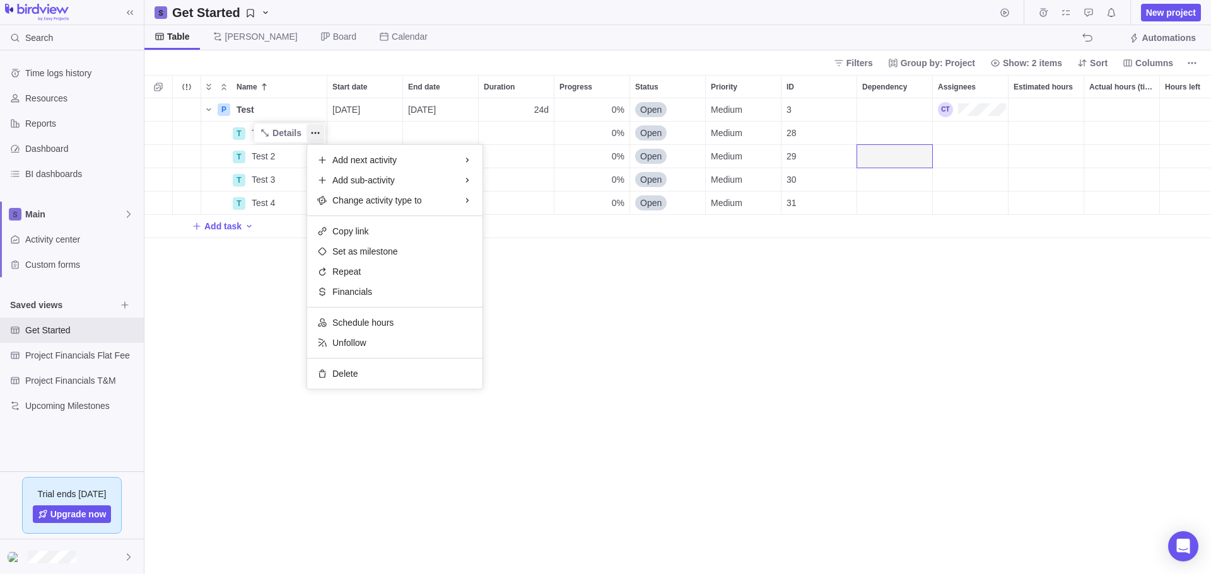
click at [265, 154] on div "P Test Details 09/30/2025 10/31/2025 24d 0% Open Medium 3 T Test 1 Details 0% O…" at bounding box center [677, 336] width 1066 height 476
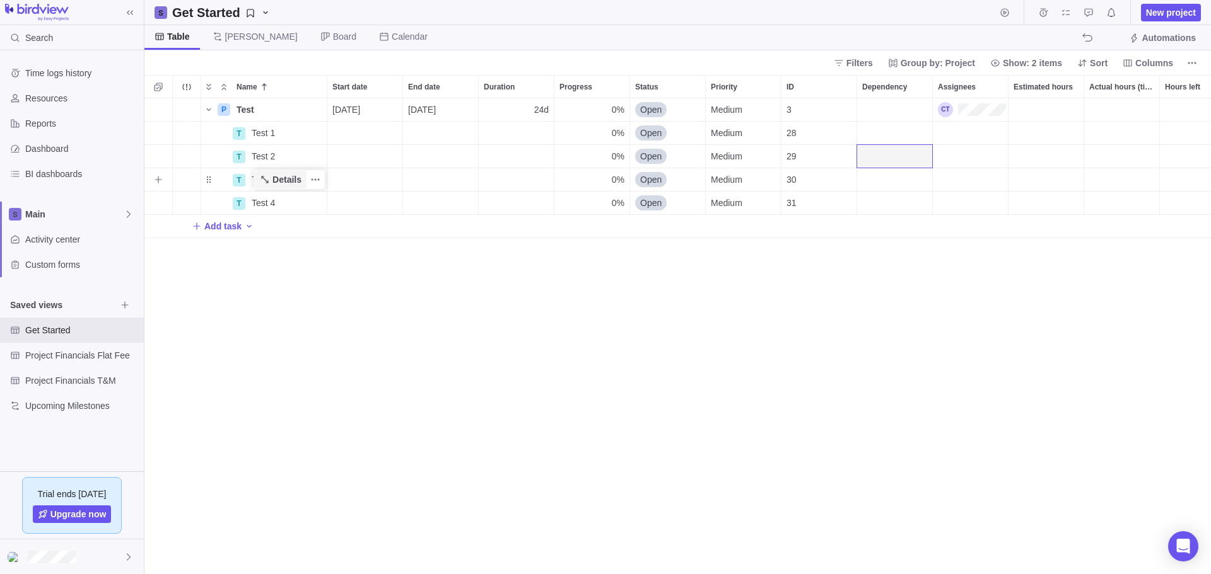
drag, startPoint x: 240, startPoint y: 154, endPoint x: 267, endPoint y: 183, distance: 39.2
click at [267, 183] on div "P Test Details 09/30/2025 10/31/2025 24d 0% Open Medium 3 T Test 1 Details 0% O…" at bounding box center [792, 168] width 1296 height 140
click at [877, 154] on div "Dependency" at bounding box center [894, 156] width 75 height 23
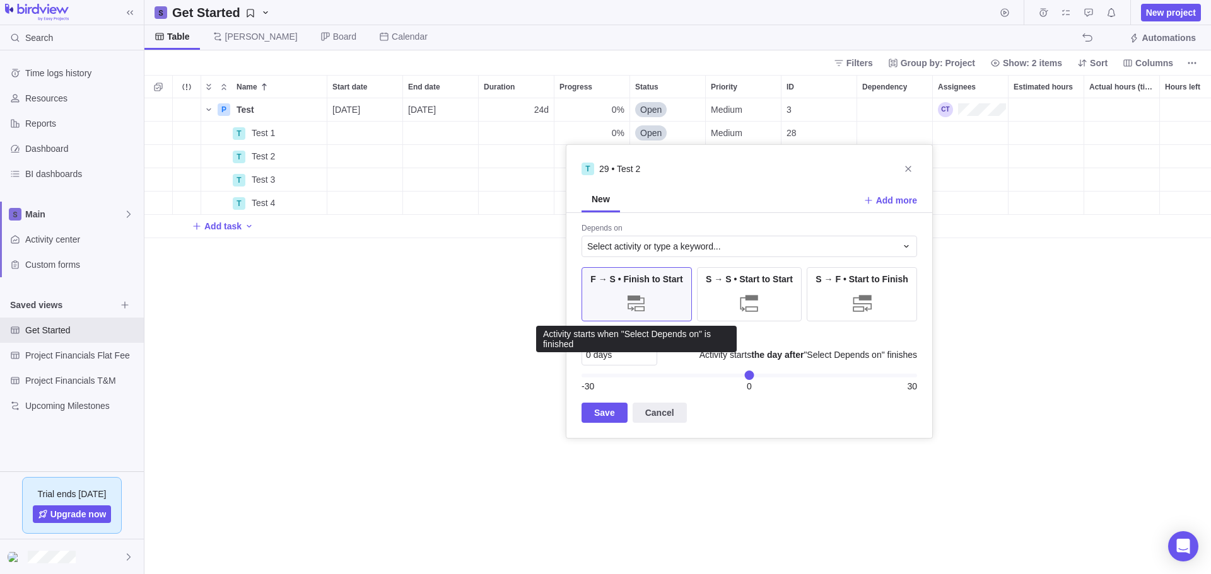
click at [649, 289] on div "F → S • Finish to Start" at bounding box center [636, 294] width 110 height 54
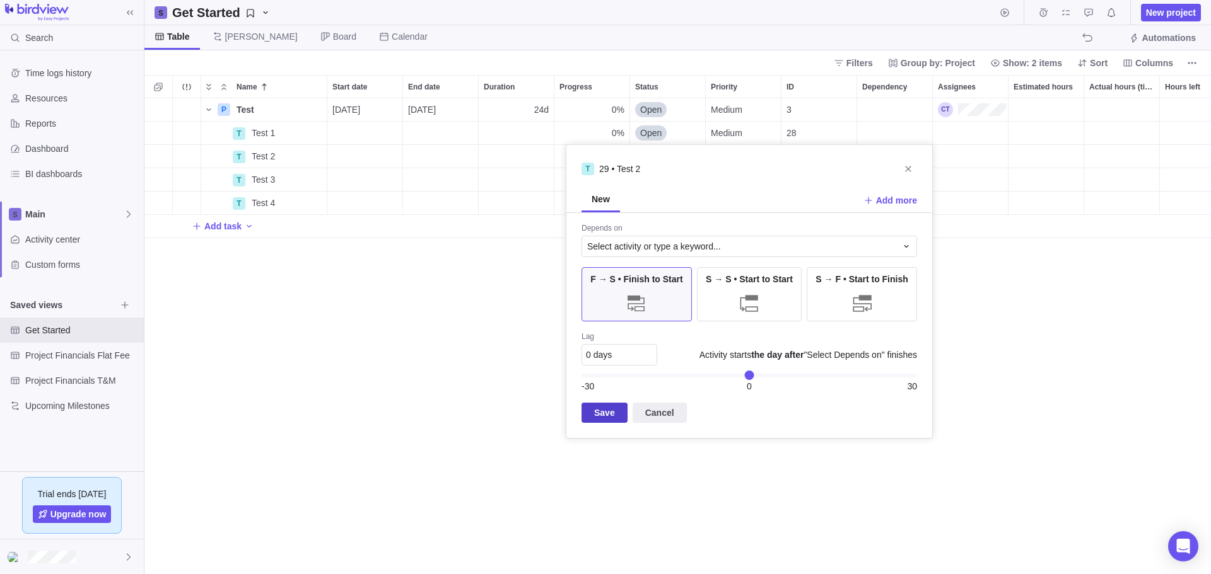
click at [598, 413] on span "Save" at bounding box center [604, 412] width 21 height 15
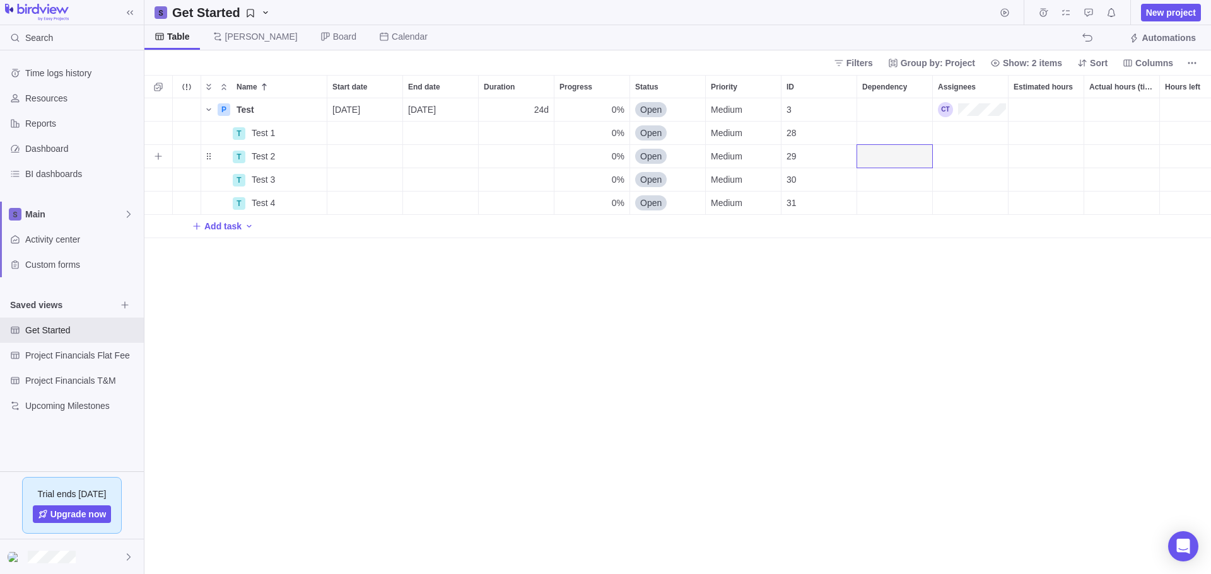
drag, startPoint x: 240, startPoint y: 154, endPoint x: 255, endPoint y: 155, distance: 14.6
click at [235, 153] on div "T" at bounding box center [239, 157] width 13 height 13
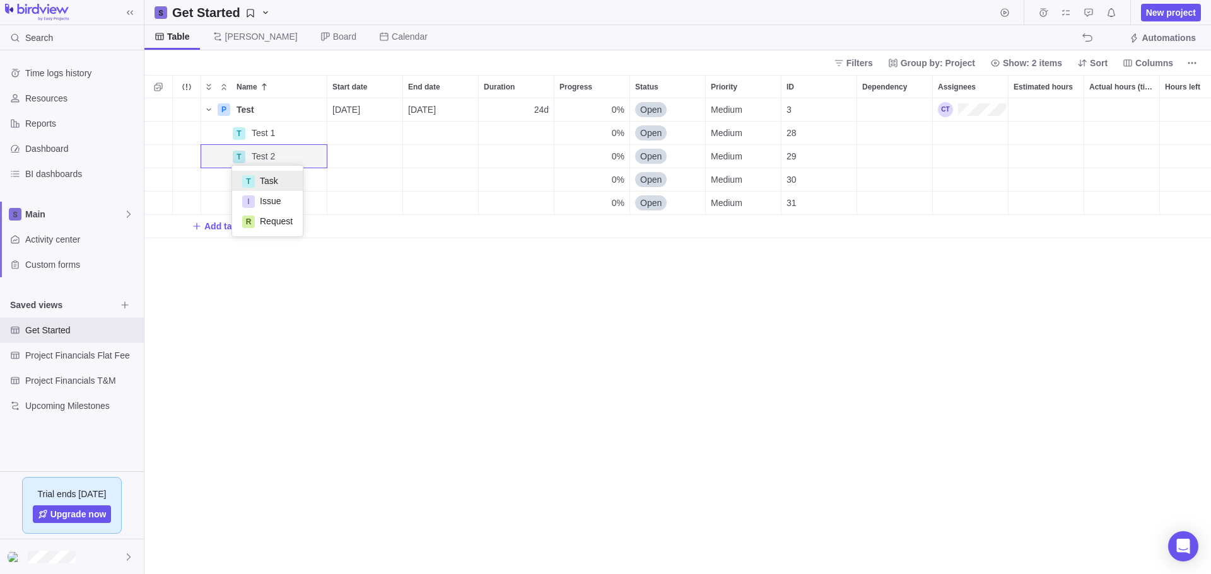
click at [877, 156] on div "P Test Details 09/30/2025 10/31/2025 24d 0% Open Medium 3 T Test 1 Details 0% O…" at bounding box center [677, 336] width 1066 height 476
click at [880, 156] on div "Dependency" at bounding box center [894, 156] width 75 height 23
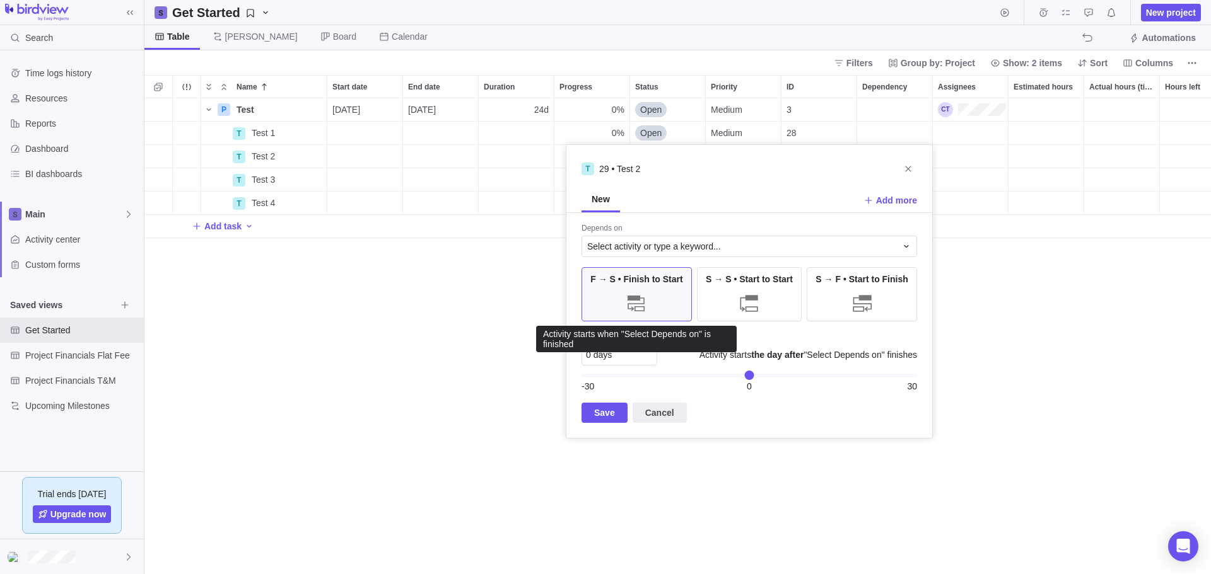
click at [648, 279] on span "F → S • Finish to Start" at bounding box center [636, 279] width 92 height 13
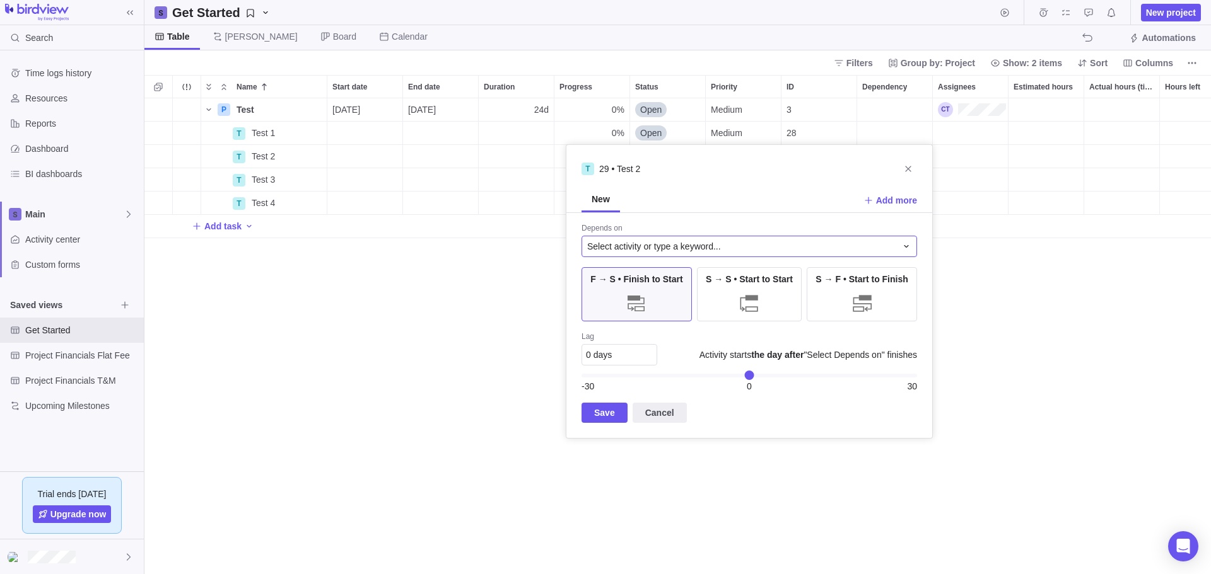
click at [659, 247] on span "Select activity or type a keyword..." at bounding box center [654, 246] width 134 height 13
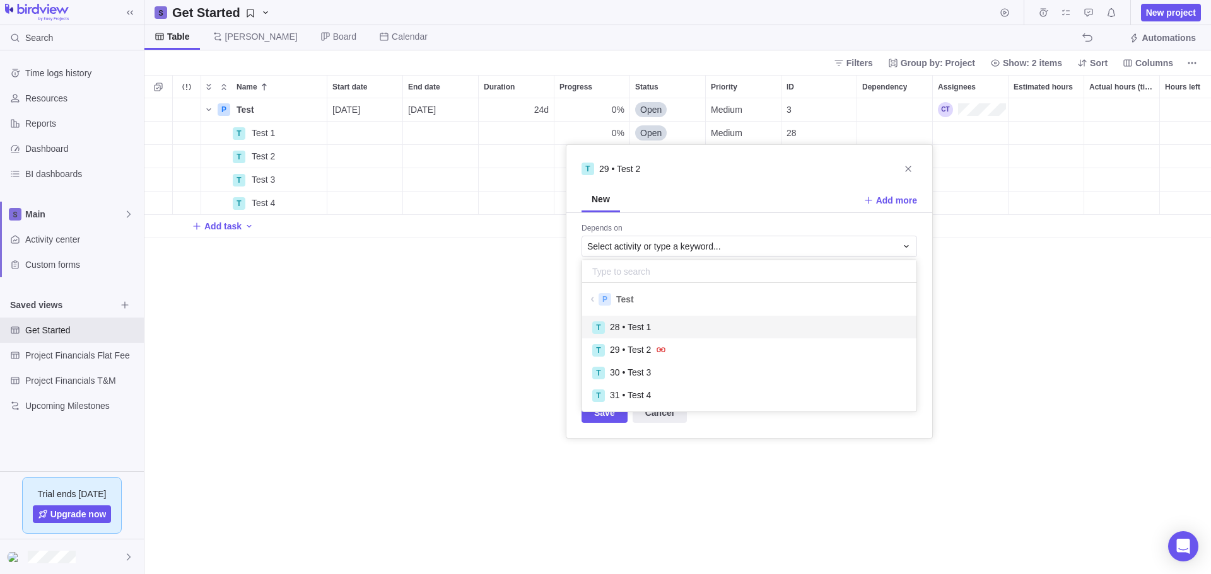
click at [635, 326] on span "28 • Test 1" at bounding box center [630, 327] width 41 height 13
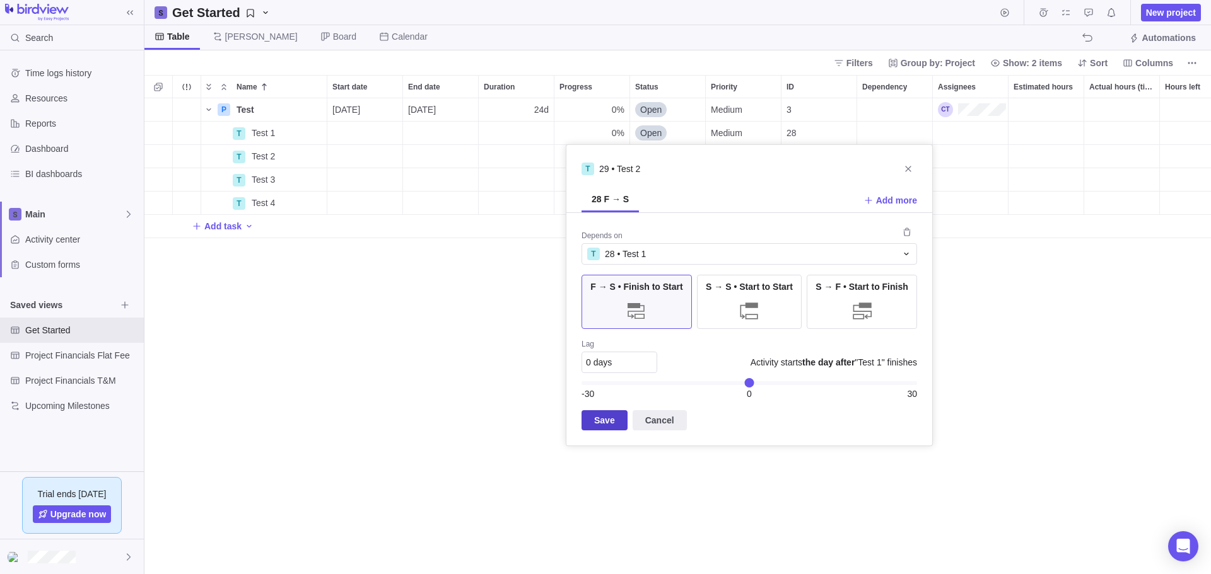
click at [605, 417] on span "Save" at bounding box center [604, 420] width 21 height 15
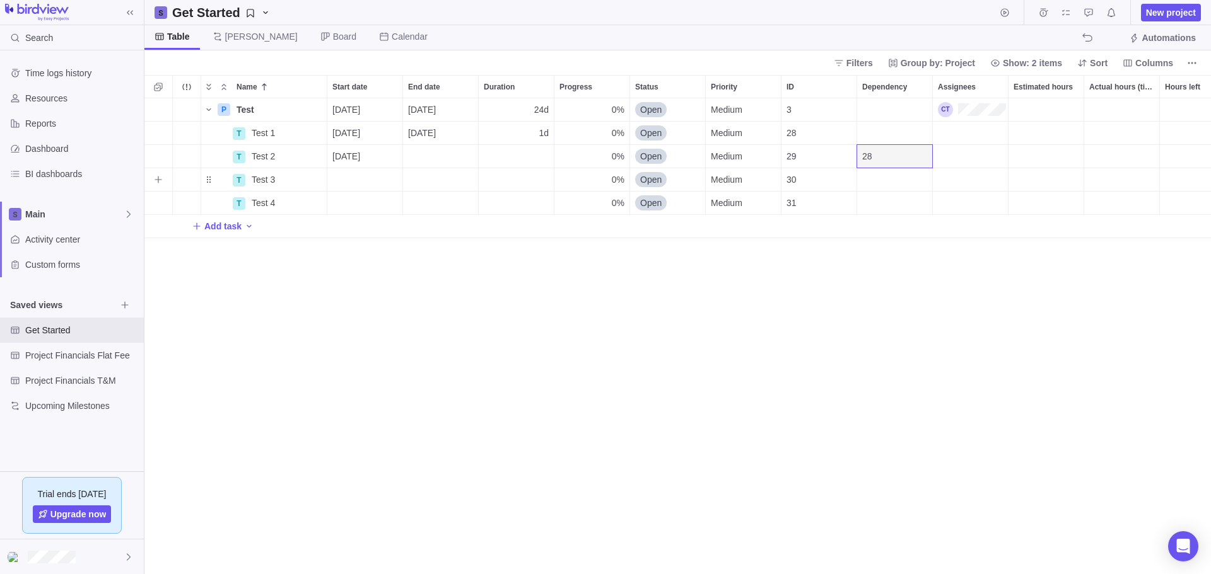
click at [878, 169] on div "Dependency" at bounding box center [894, 179] width 75 height 23
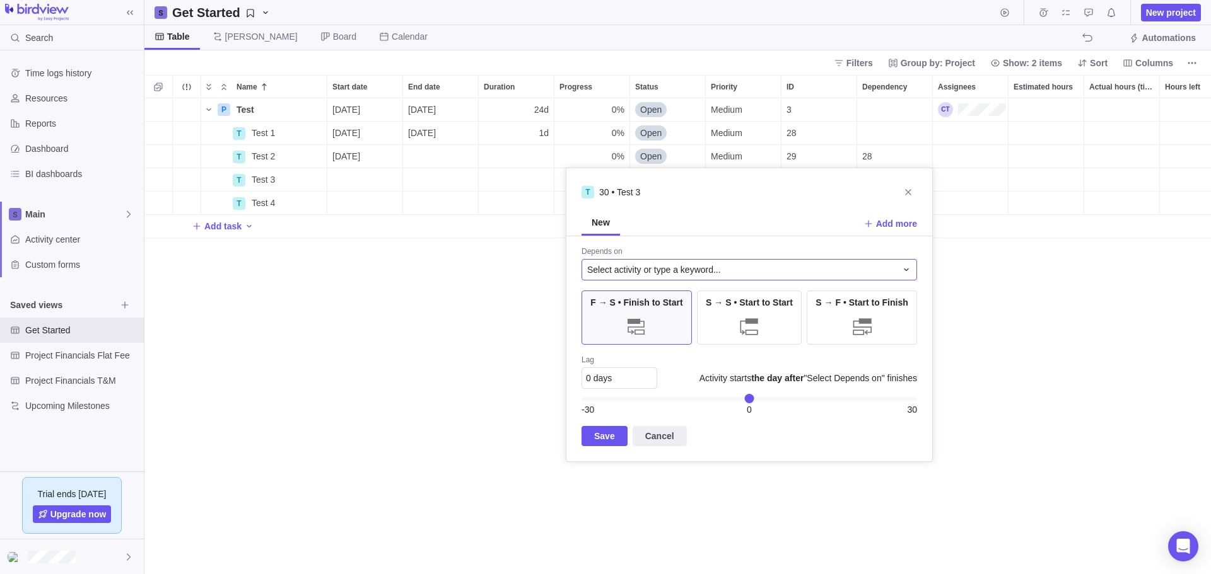
click at [638, 268] on span "Select activity or type a keyword..." at bounding box center [654, 270] width 134 height 13
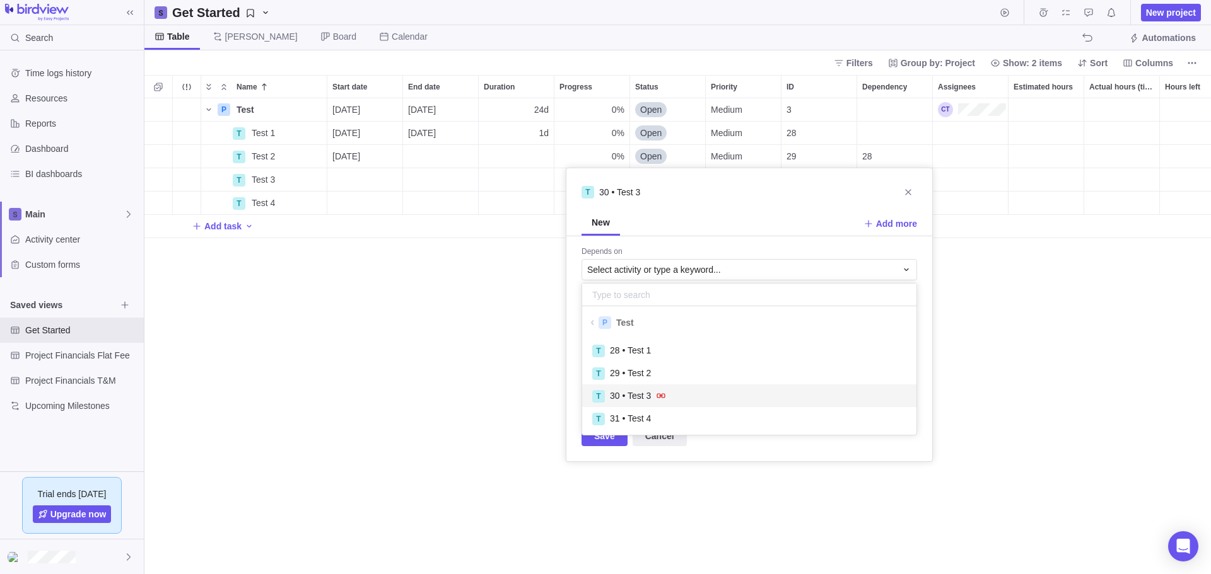
click at [632, 395] on span "30 • Test 3" at bounding box center [630, 396] width 41 height 13
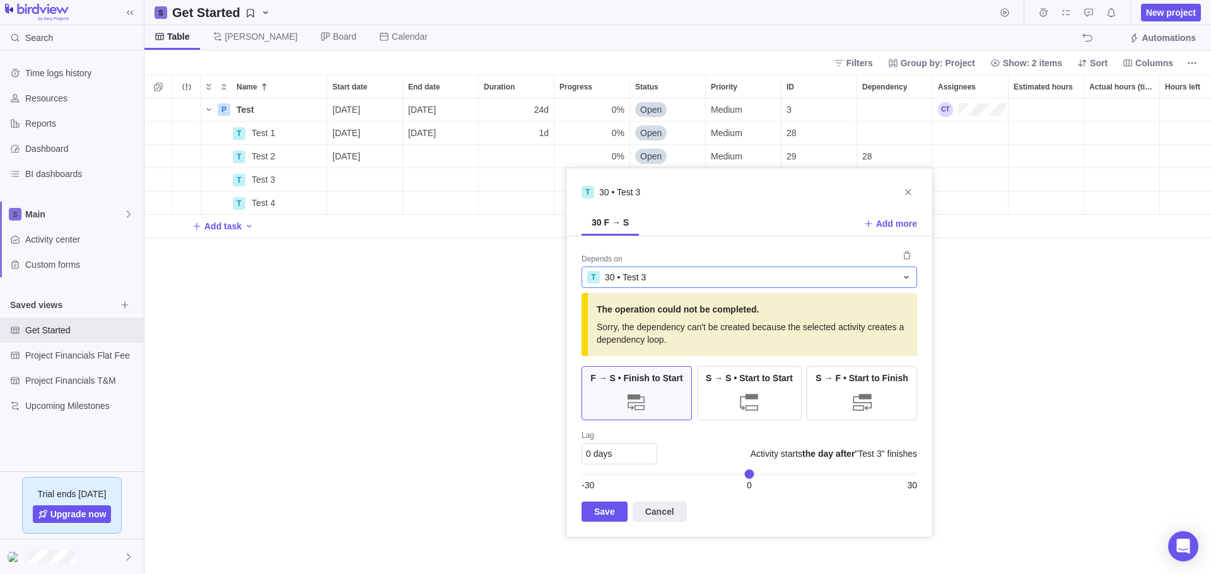
click at [649, 276] on div "T 30 • Test 3" at bounding box center [741, 277] width 309 height 13
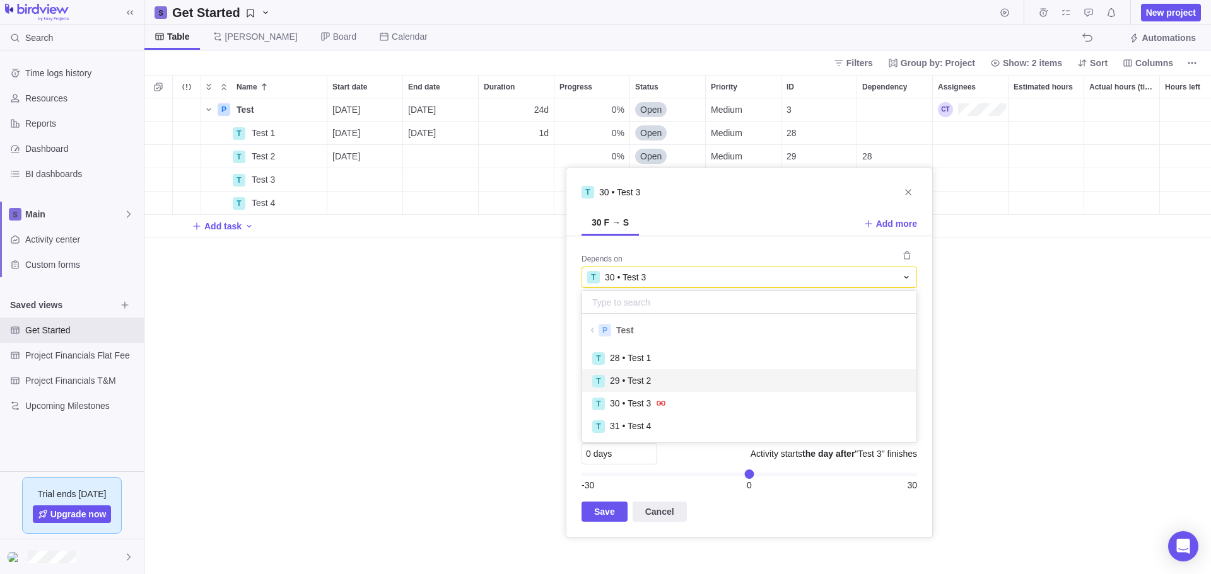
click at [641, 383] on span "29 • Test 2" at bounding box center [630, 381] width 41 height 13
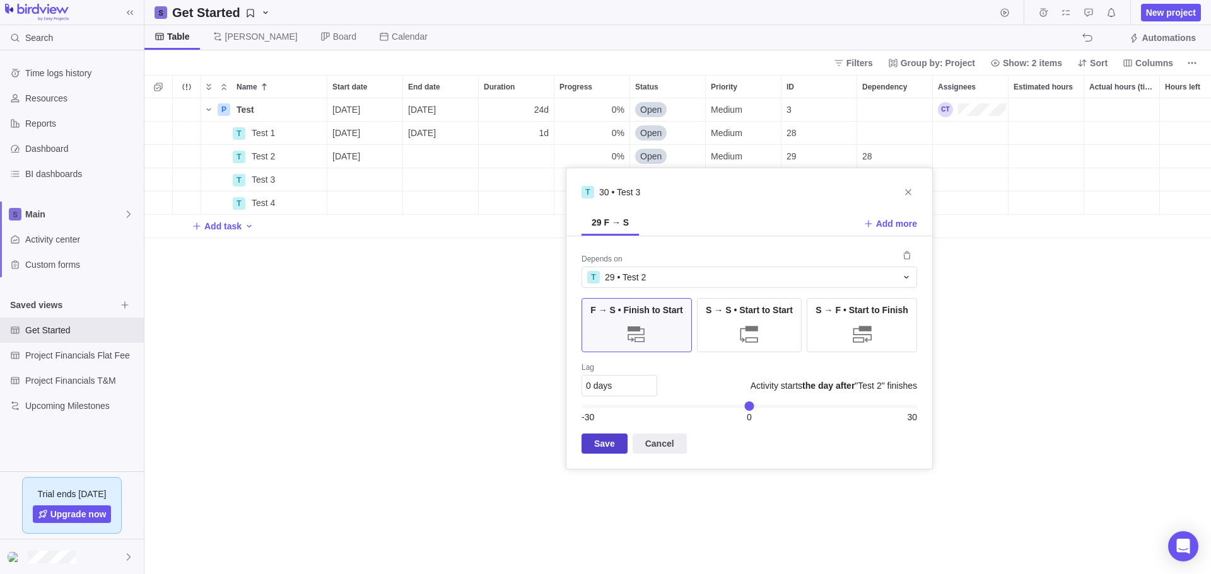
click at [596, 442] on span "Save" at bounding box center [604, 443] width 21 height 15
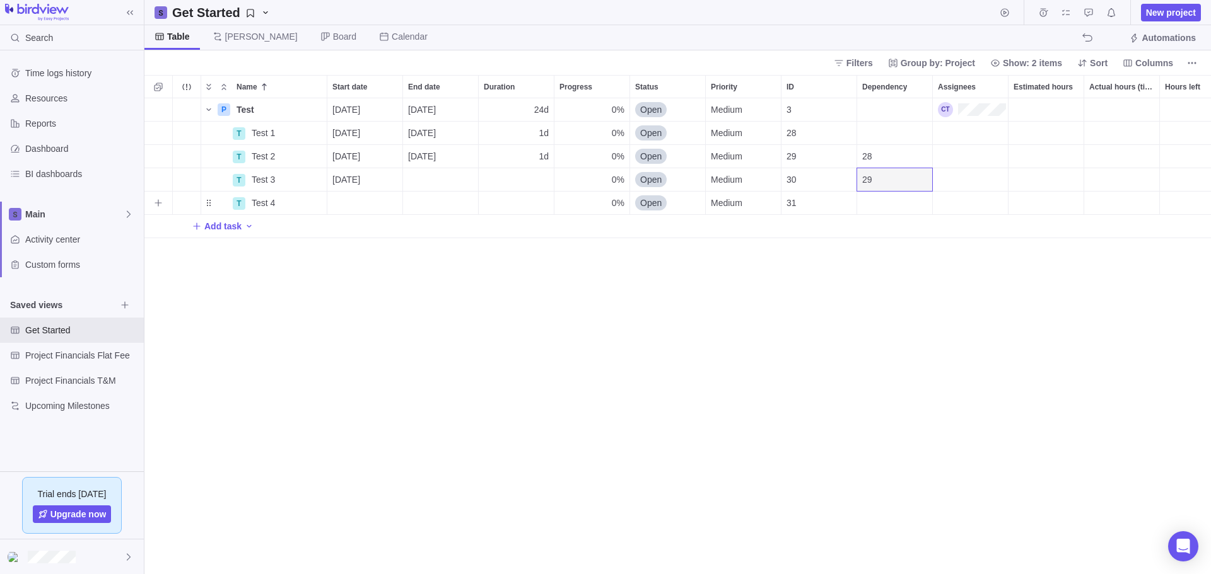
click at [875, 199] on div "Dependency" at bounding box center [894, 203] width 75 height 23
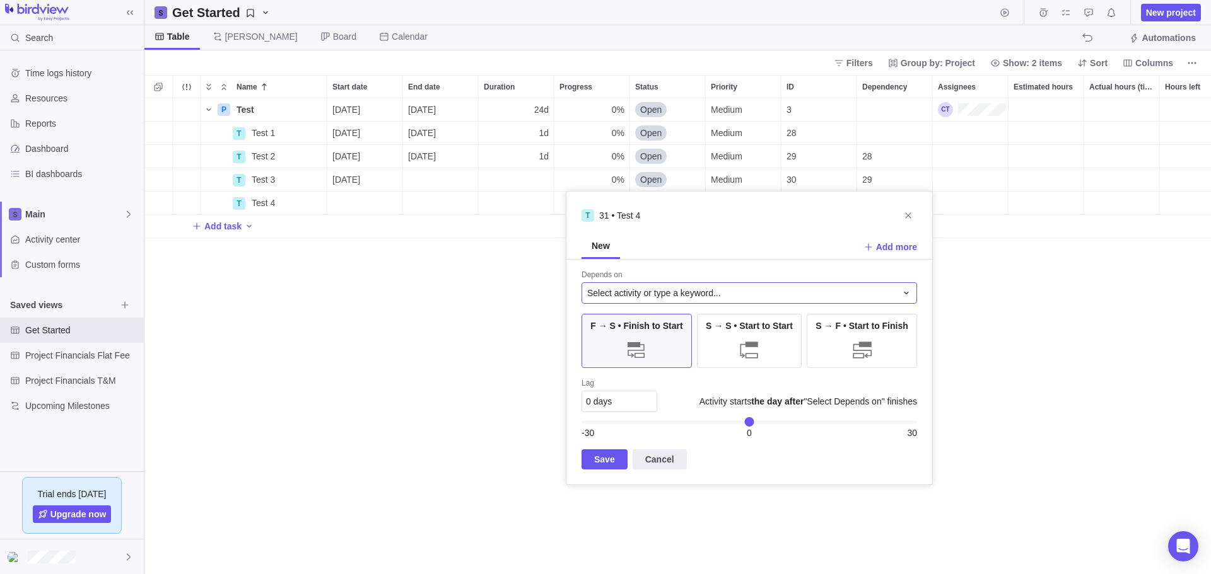
click at [642, 291] on span "Select activity or type a keyword..." at bounding box center [654, 293] width 134 height 13
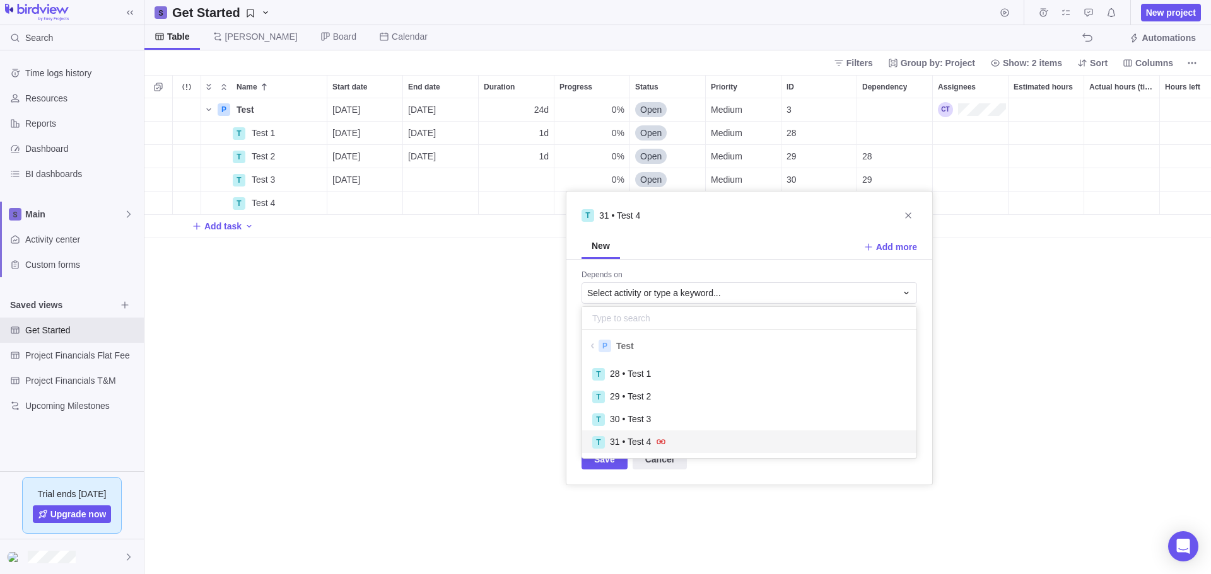
click at [627, 441] on span "31 • Test 4" at bounding box center [630, 442] width 41 height 13
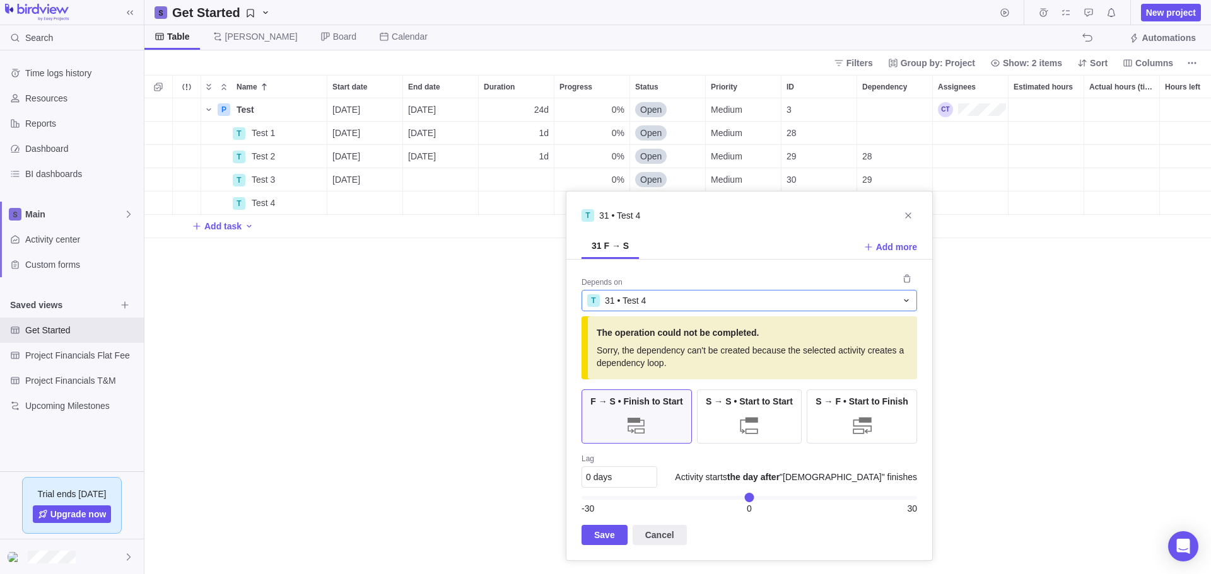
click at [669, 299] on div "T 31 • Test 4" at bounding box center [741, 300] width 309 height 13
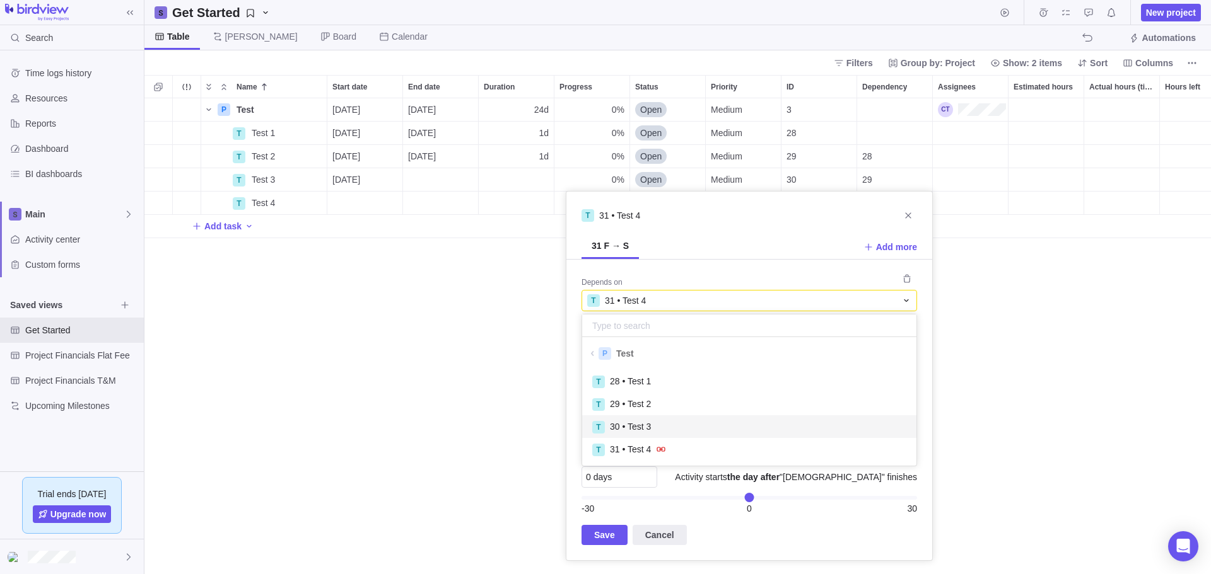
click at [637, 424] on span "30 • Test 3" at bounding box center [630, 427] width 41 height 13
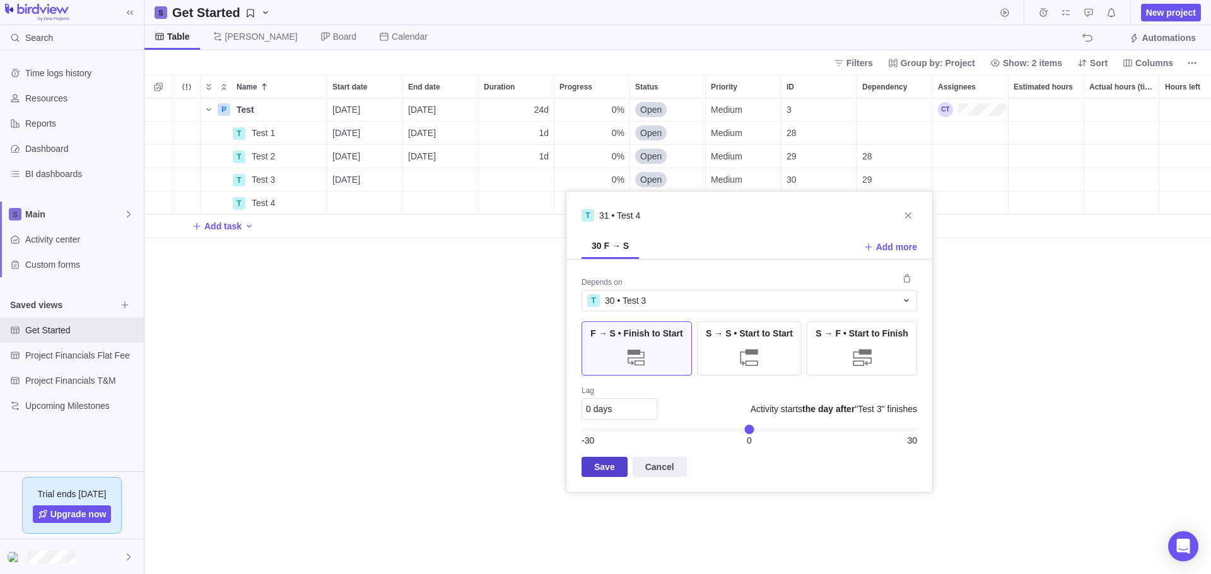
click at [600, 463] on span "Save" at bounding box center [604, 467] width 21 height 15
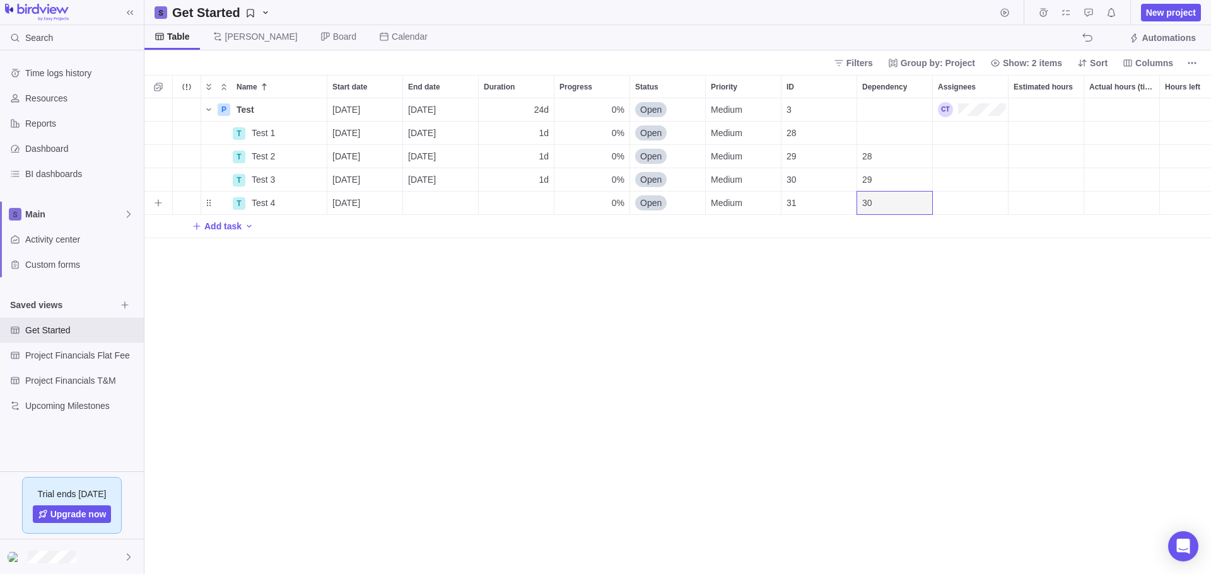
click at [436, 199] on div "End date" at bounding box center [440, 203] width 75 height 23
click at [538, 202] on div "P Test Details 09/30/2025 10/31/2025 24d 0% Open Medium 3 T Test 1 Details 10/0…" at bounding box center [677, 336] width 1066 height 476
click at [533, 202] on div "Duration" at bounding box center [516, 203] width 75 height 23
type input "1d"
click at [231, 32] on span "[PERSON_NAME]" at bounding box center [261, 36] width 73 height 13
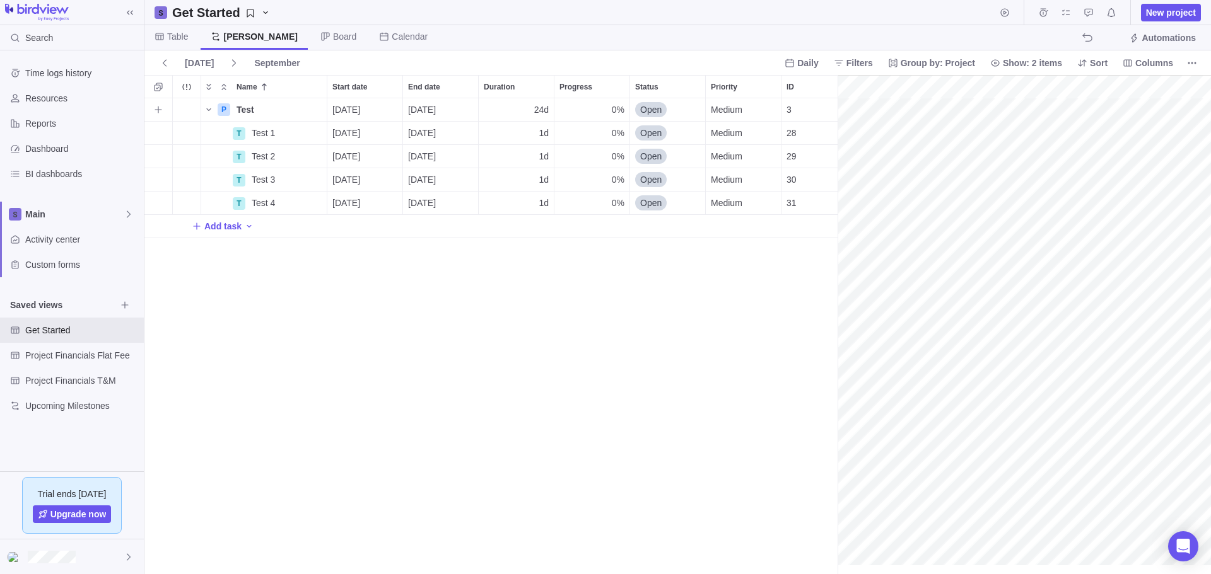
scroll to position [0, 105]
